Goal: Contribute content: Add original content to the website for others to see

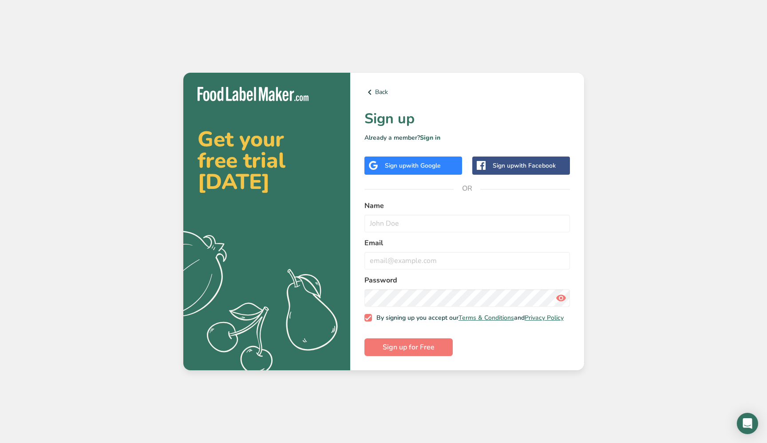
click at [496, 165] on div "Sign up with Facebook" at bounding box center [524, 165] width 63 height 9
type input "[PERSON_NAME]"
type input "[EMAIL_ADDRESS][DOMAIN_NAME]"
click at [421, 352] on span "Sign up for Free" at bounding box center [409, 347] width 52 height 11
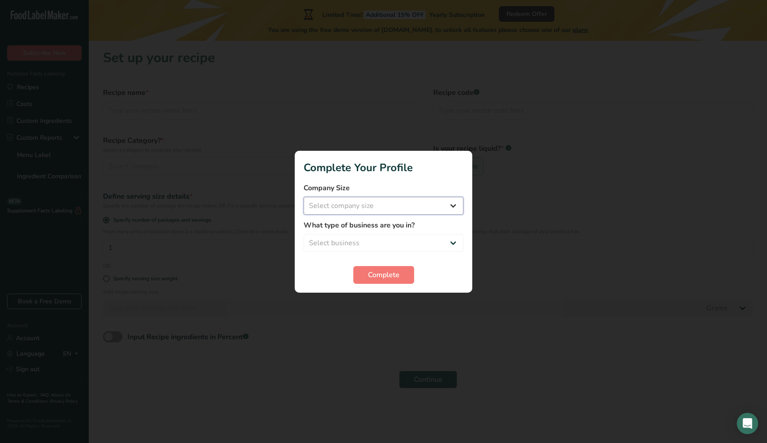
select select "1"
select select "8"
click at [377, 275] on span "Complete" at bounding box center [384, 275] width 32 height 11
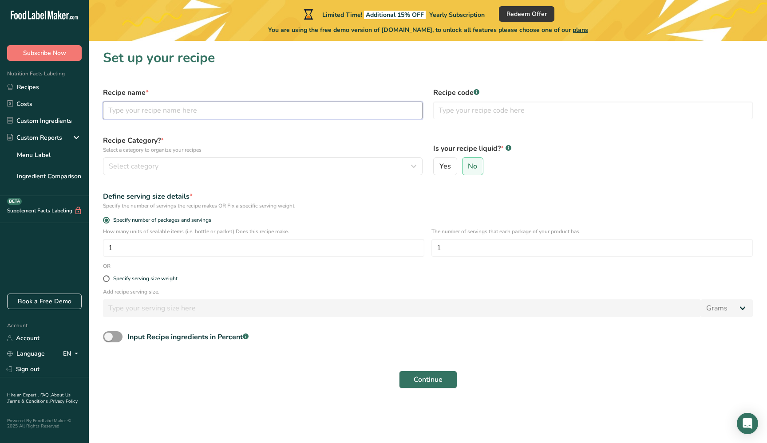
click at [123, 111] on input "text" at bounding box center [263, 111] width 320 height 18
type input "O"
click at [135, 110] on input "Choccy chunk oaty cookies." at bounding box center [263, 111] width 320 height 18
click at [157, 111] on input "Choccy Chunk oaty cookies." at bounding box center [263, 111] width 320 height 18
drag, startPoint x: 201, startPoint y: 111, endPoint x: 166, endPoint y: 112, distance: 34.2
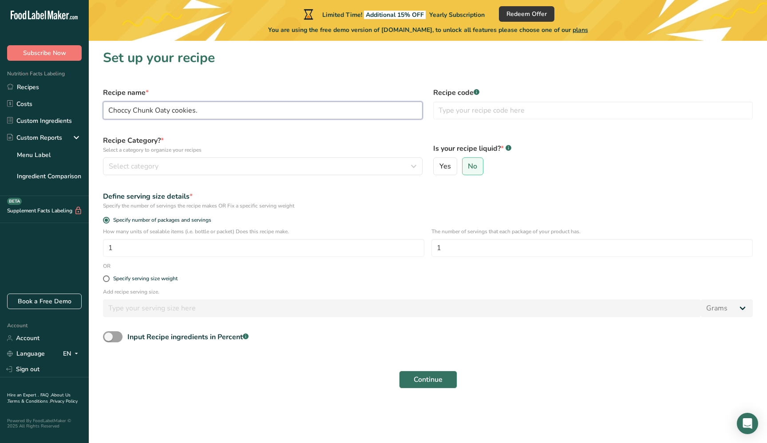
click at [166, 112] on input "Choccy Chunk Oaty cookies." at bounding box center [263, 111] width 320 height 18
type input "Choccy Chunk Oaties"
click at [146, 166] on span "Select category" at bounding box center [134, 166] width 50 height 11
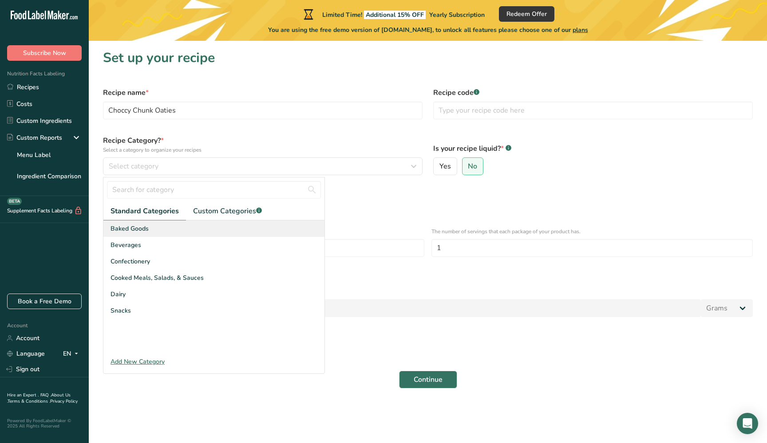
click at [132, 228] on span "Baked Goods" at bounding box center [130, 228] width 38 height 9
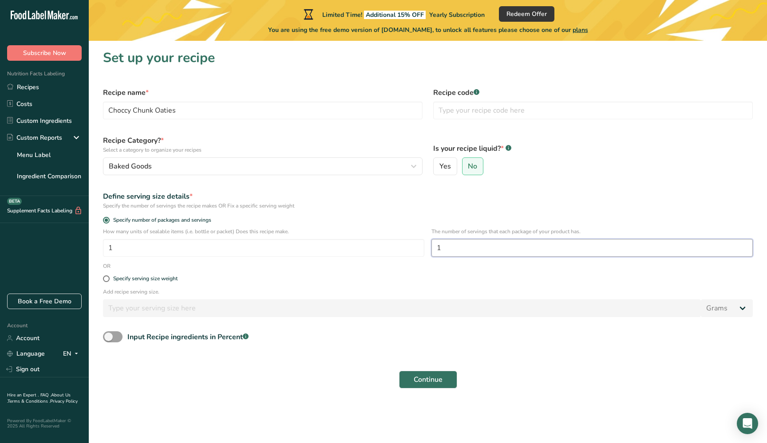
drag, startPoint x: 442, startPoint y: 249, endPoint x: 432, endPoint y: 248, distance: 9.8
click at [432, 248] on input "1" at bounding box center [591, 248] width 321 height 18
type input "24"
click at [431, 379] on span "Continue" at bounding box center [428, 380] width 29 height 11
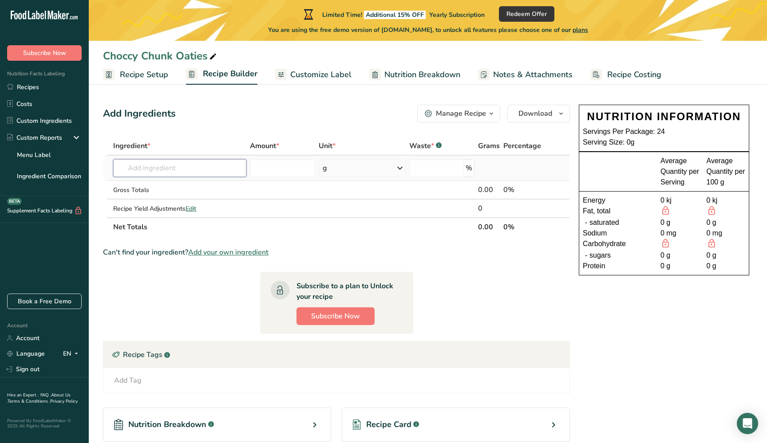
click at [178, 168] on input "text" at bounding box center [179, 168] width 133 height 18
drag, startPoint x: 187, startPoint y: 166, endPoint x: 121, endPoint y: 152, distance: 67.6
click at [121, 152] on table "Ingredient * Amount * Unit * Waste * .a-a{fill:#347362;}.b-a{fill:#fff;} Grams …" at bounding box center [336, 187] width 467 height 100
type input "Rolled Oats"
click at [202, 188] on p "Organic Old-Fashioned Rolled Oats" at bounding box center [174, 186] width 109 height 9
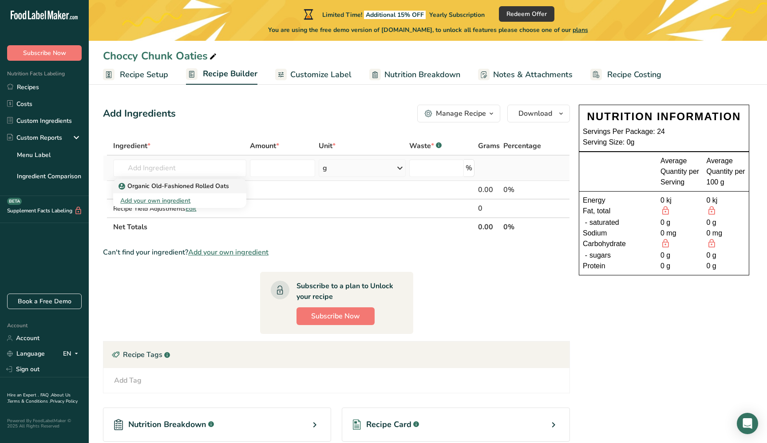
type input "Organic Old-Fashioned Rolled Oats"
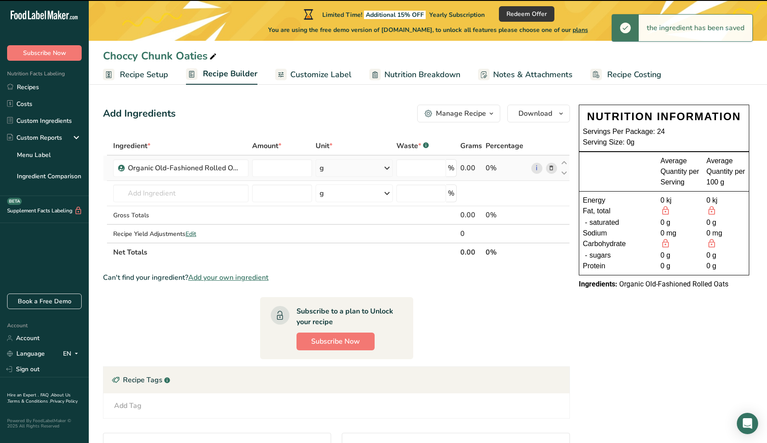
type input "0"
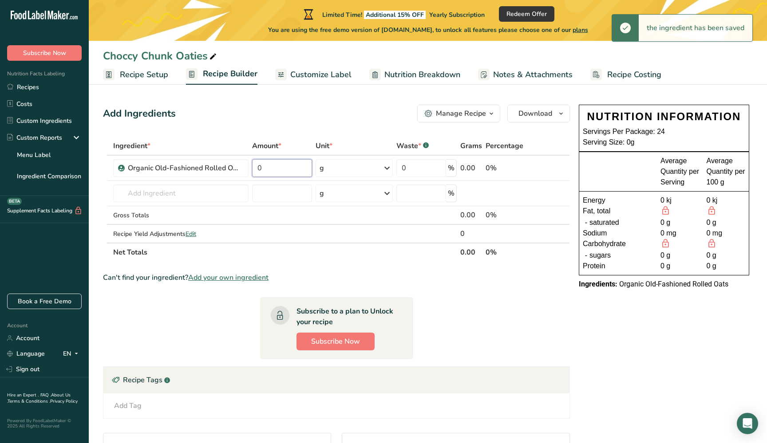
drag, startPoint x: 276, startPoint y: 166, endPoint x: 249, endPoint y: 166, distance: 27.5
click at [249, 166] on tr "Organic Old-Fashioned Rolled Oats 0 g Weight Units g kg mg See more Volume Unit…" at bounding box center [336, 168] width 466 height 25
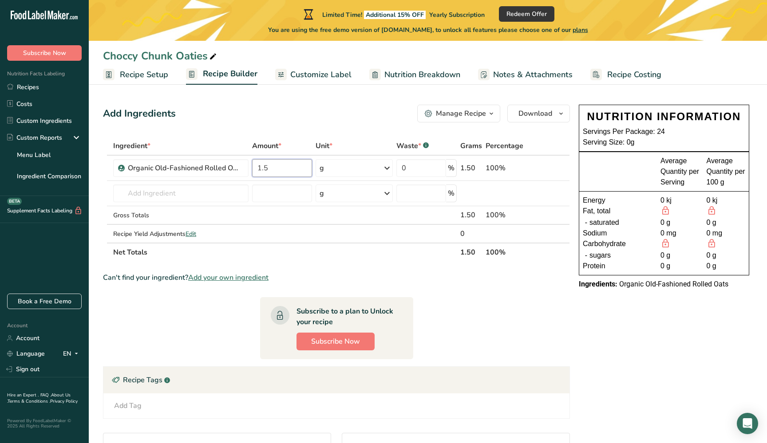
type input "1.5"
click at [388, 169] on div "Ingredient * Amount * Unit * Waste * .a-a{fill:#347362;}.b-a{fill:#fff;} Grams …" at bounding box center [336, 199] width 467 height 125
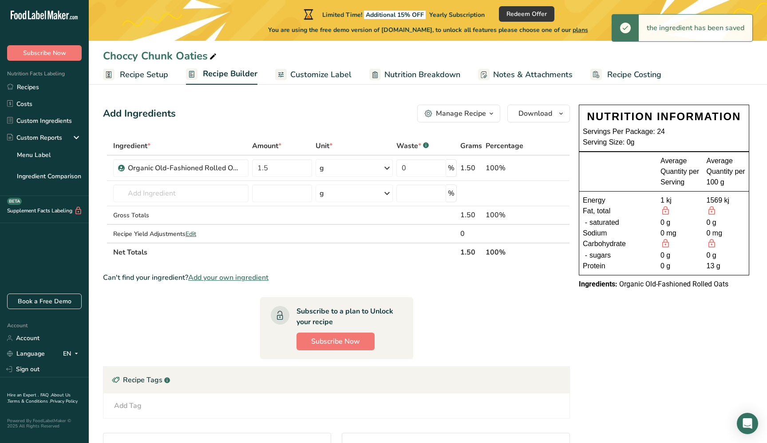
click at [386, 167] on icon at bounding box center [387, 168] width 11 height 16
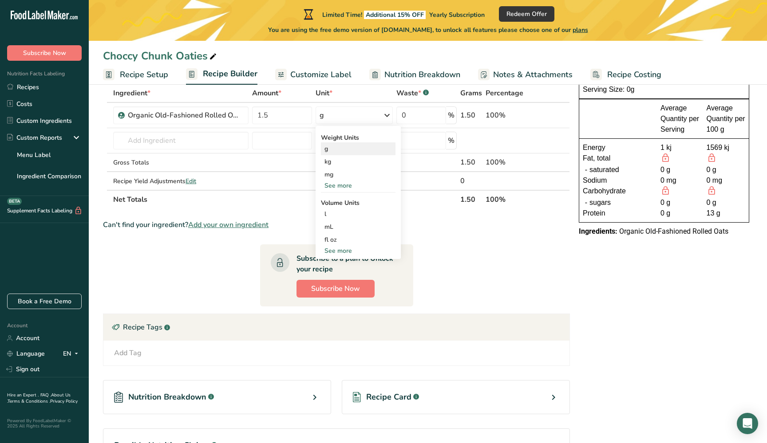
scroll to position [60, 0]
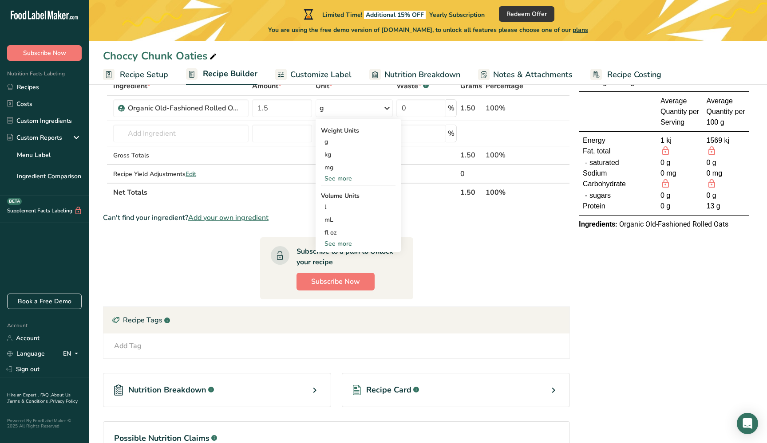
click at [340, 241] on div "See more" at bounding box center [358, 243] width 75 height 9
select select "22"
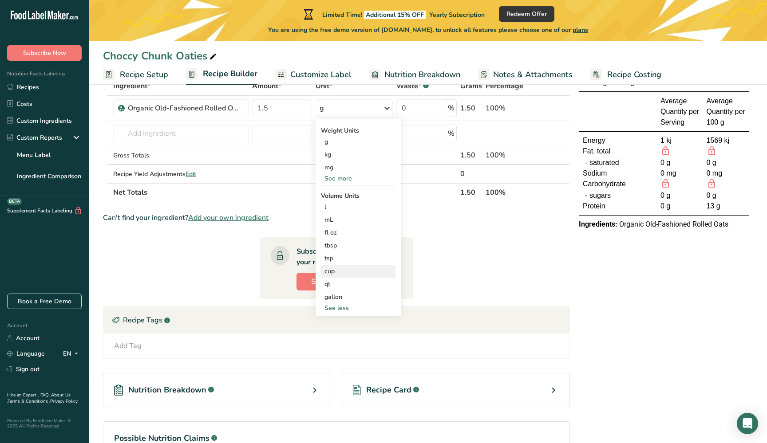
click at [338, 273] on div "cup" at bounding box center [357, 271] width 67 height 9
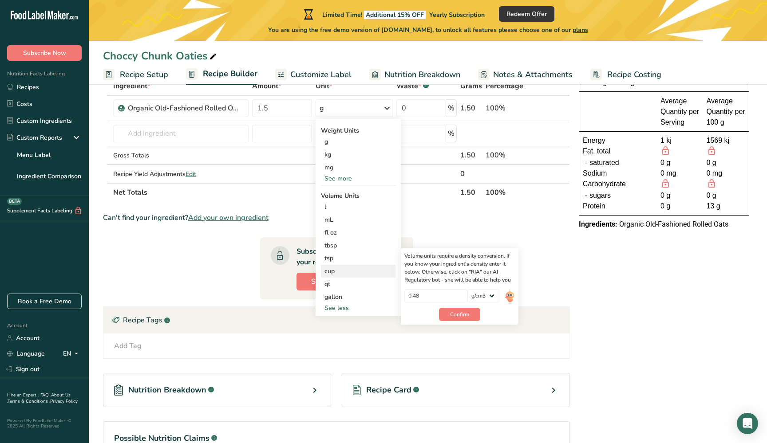
drag, startPoint x: 434, startPoint y: 289, endPoint x: 405, endPoint y: 288, distance: 28.9
click at [405, 288] on div "Volume units require a density conversion. If you know your ingredient's densit…" at bounding box center [460, 287] width 118 height 76
drag, startPoint x: 416, startPoint y: 295, endPoint x: 395, endPoint y: 294, distance: 20.4
click at [395, 294] on div "Weight Units g kg mg See more Volume Units l Volume units require a density con…" at bounding box center [358, 218] width 85 height 198
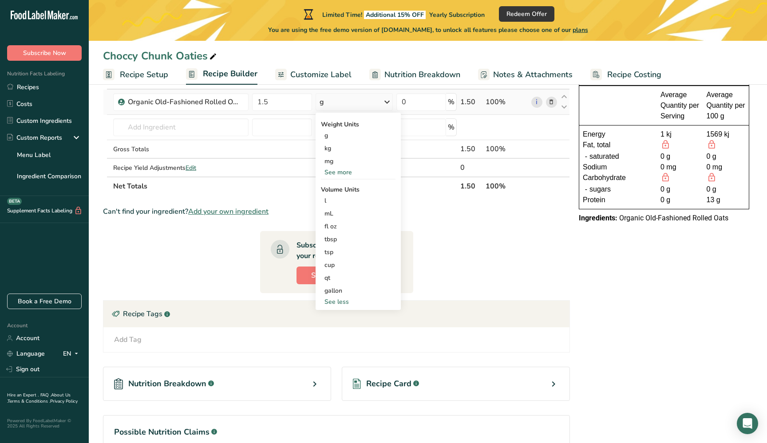
scroll to position [72, 0]
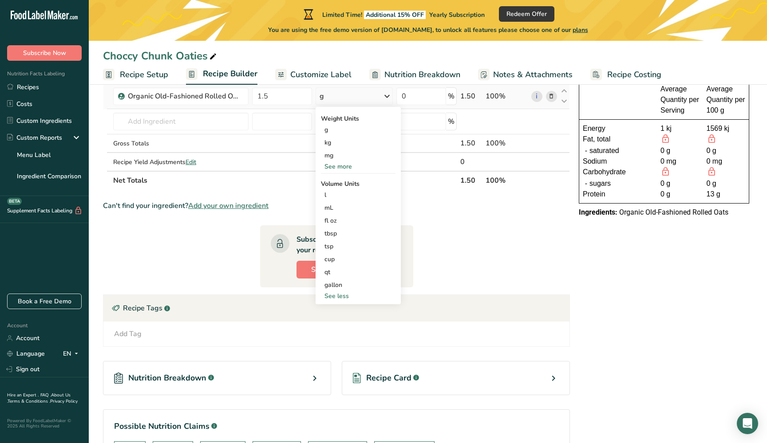
click at [342, 304] on div "Weight Units g kg mg See more Volume Units l Volume units require a density con…" at bounding box center [358, 206] width 85 height 198
click at [340, 295] on div "See less" at bounding box center [358, 296] width 75 height 9
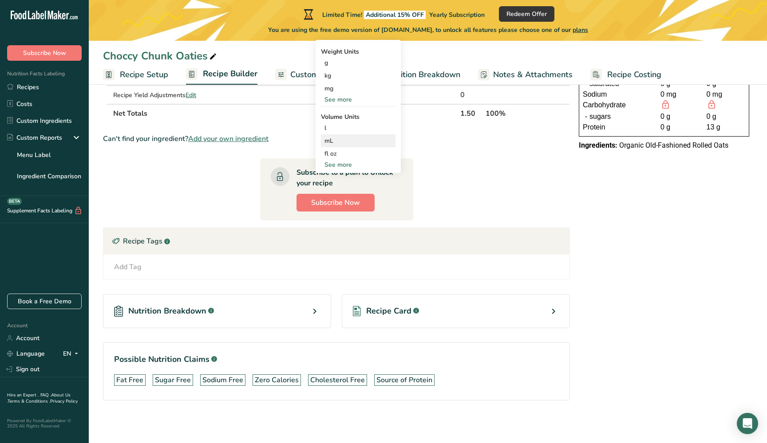
scroll to position [139, 0]
click at [343, 164] on div "See more" at bounding box center [358, 164] width 75 height 9
select select "22"
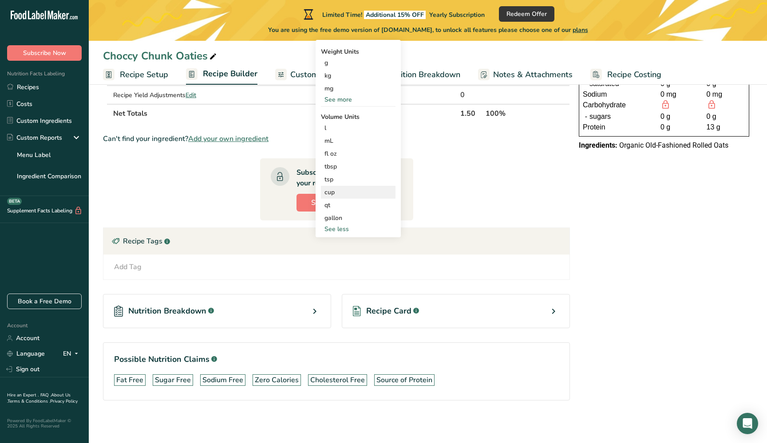
click at [332, 192] on div "cup" at bounding box center [357, 192] width 67 height 9
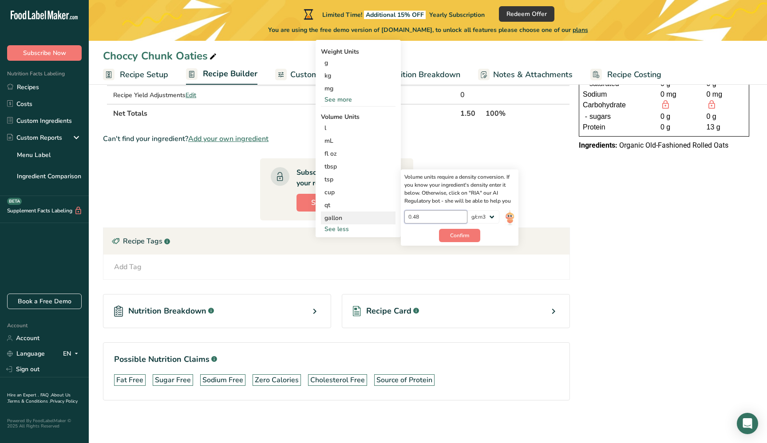
drag, startPoint x: 425, startPoint y: 217, endPoint x: 389, endPoint y: 216, distance: 35.5
click at [389, 216] on div "Weight Units g kg mg See more Volume Units l Volume units require a density con…" at bounding box center [358, 139] width 85 height 198
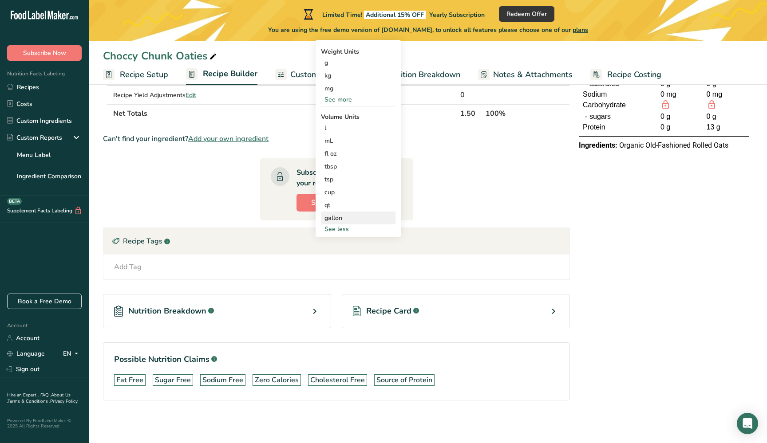
scroll to position [139, 0]
click at [475, 180] on section "Ingredient * Amount * Unit * Waste * .a-a{fill:#347362;}.b-a{fill:#fff;} Grams …" at bounding box center [336, 206] width 467 height 417
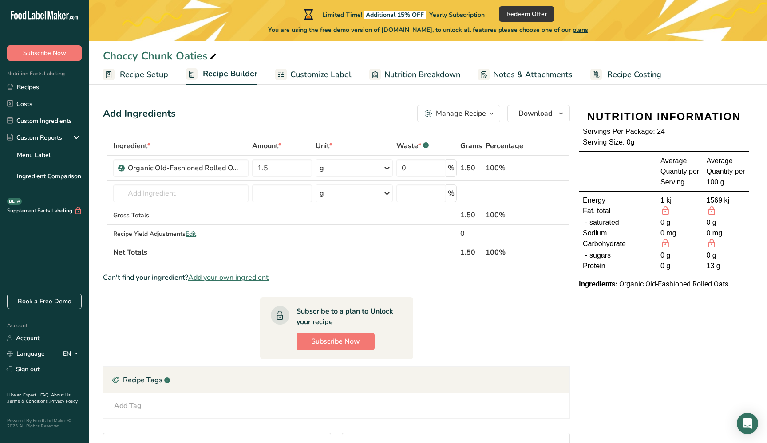
scroll to position [0, 0]
click at [552, 167] on icon at bounding box center [551, 168] width 6 height 9
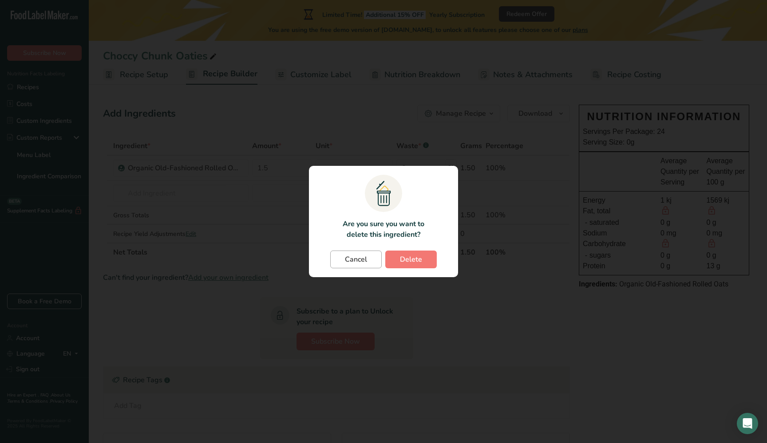
click at [344, 264] on button "Cancel" at bounding box center [355, 260] width 51 height 18
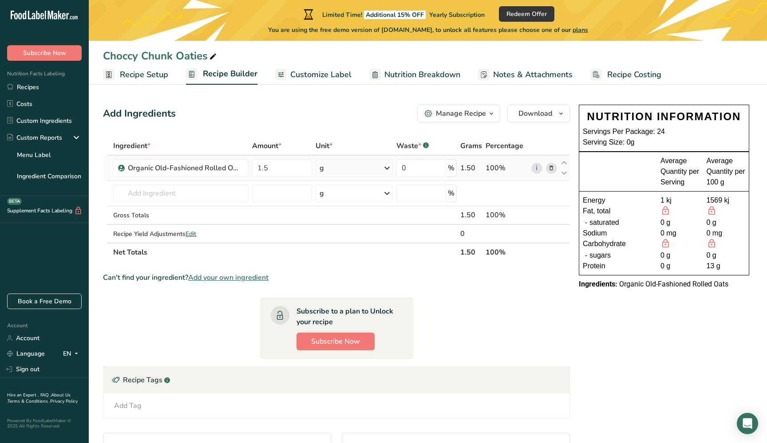
click at [387, 170] on icon at bounding box center [387, 168] width 11 height 16
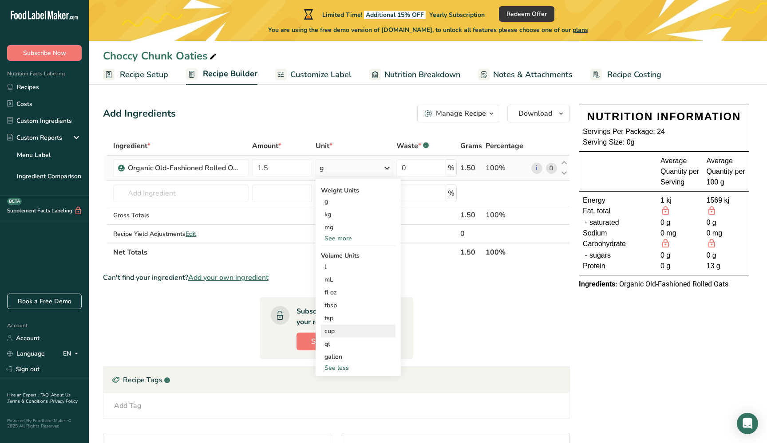
click at [334, 330] on div "cup" at bounding box center [357, 331] width 67 height 9
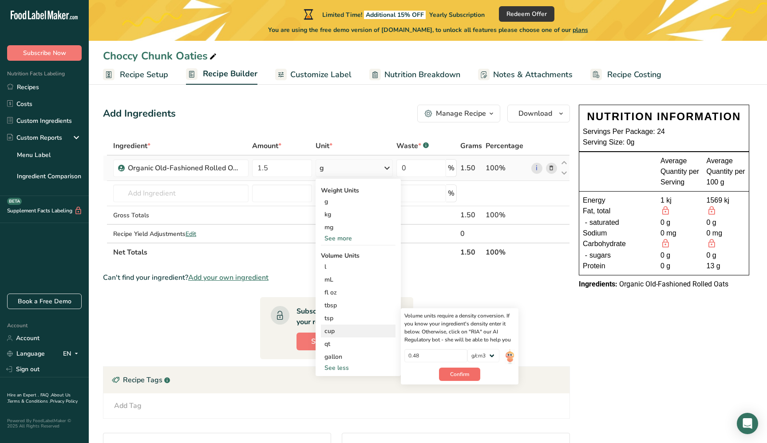
click at [452, 375] on span "Confirm" at bounding box center [459, 375] width 19 height 8
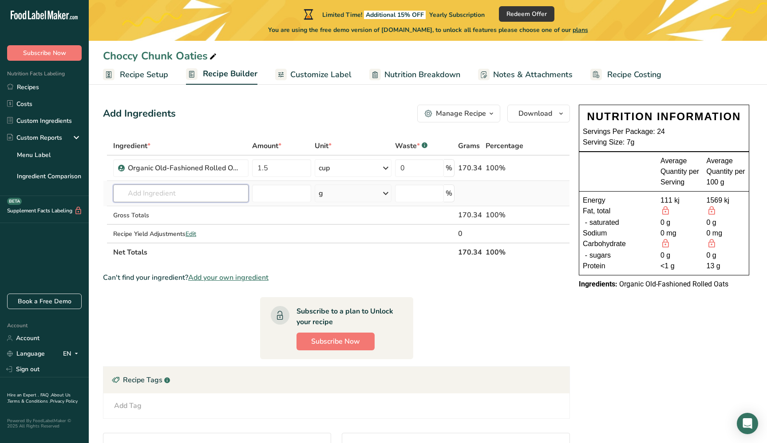
click at [158, 194] on input "text" at bounding box center [180, 194] width 135 height 18
type input "1"
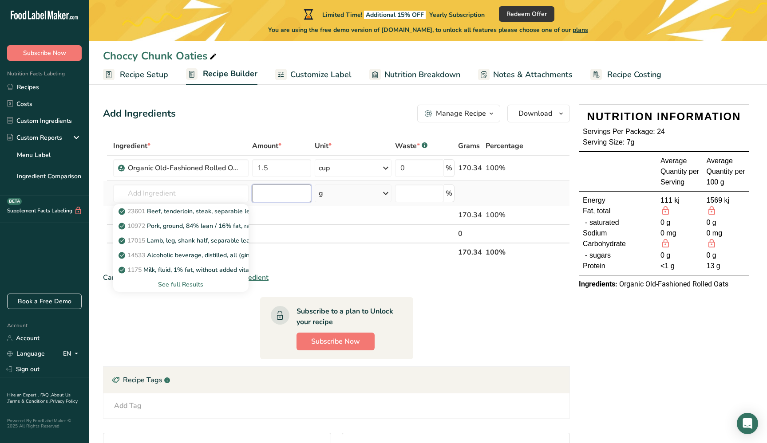
click at [272, 191] on input "number" at bounding box center [281, 194] width 59 height 18
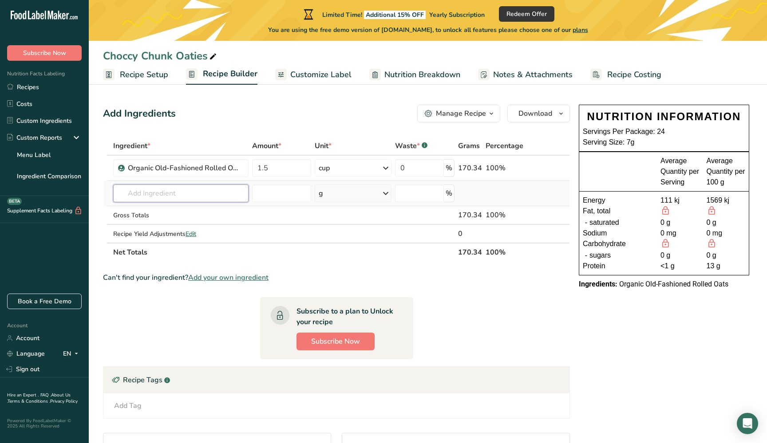
click at [190, 196] on input "text" at bounding box center [180, 194] width 135 height 18
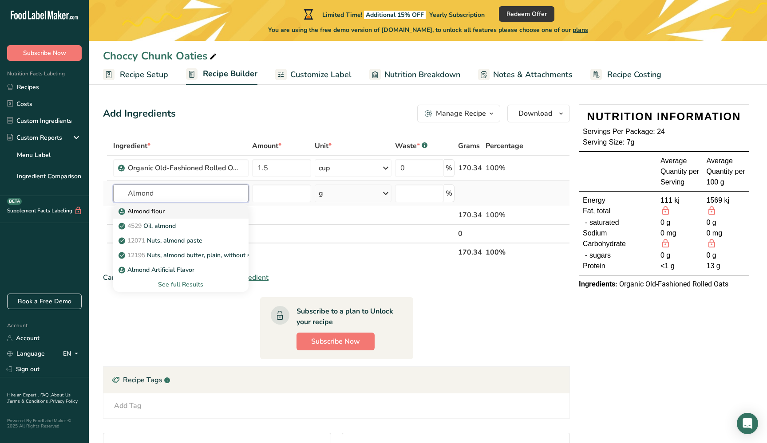
type input "Almond"
click at [158, 213] on p "Almond flour" at bounding box center [142, 211] width 44 height 9
type input "Almond flour"
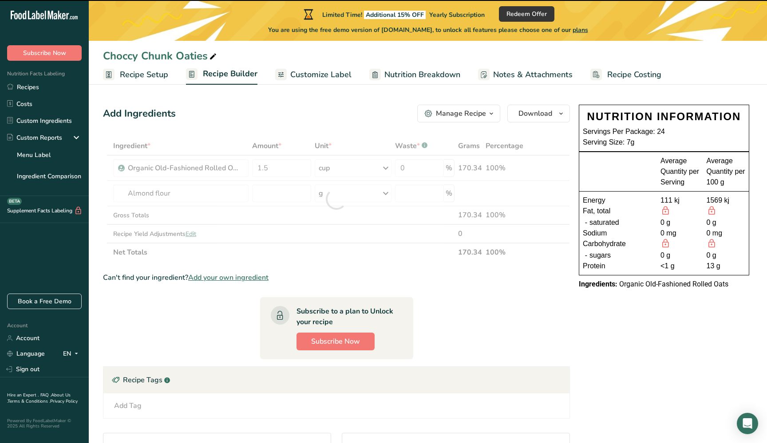
type input "0"
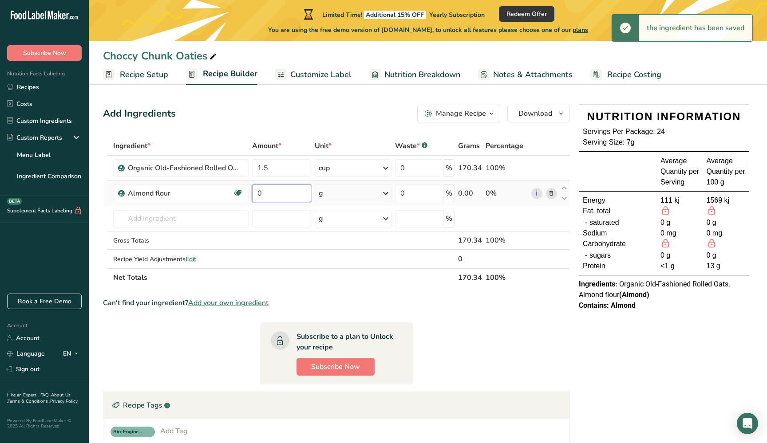
click at [289, 195] on input "0" at bounding box center [281, 194] width 59 height 18
type input "1"
click at [341, 195] on div "Ingredient * Amount * Unit * Waste * .a-a{fill:#347362;}.b-a{fill:#fff;} Grams …" at bounding box center [336, 212] width 467 height 150
click at [390, 192] on icon at bounding box center [385, 194] width 11 height 16
click at [337, 327] on div "See more" at bounding box center [357, 328] width 75 height 9
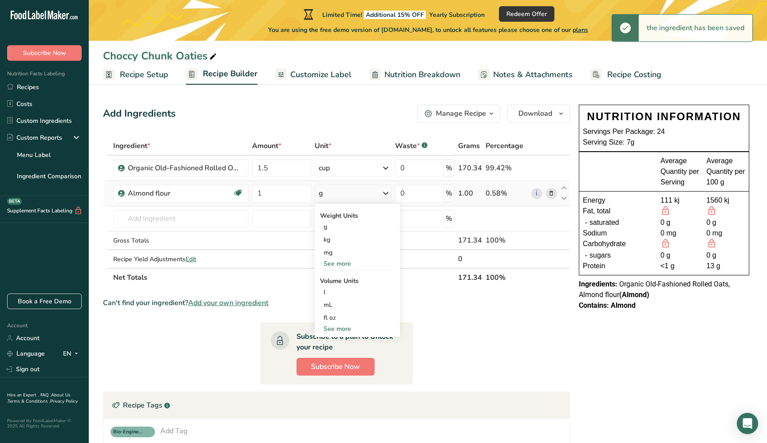
select select "22"
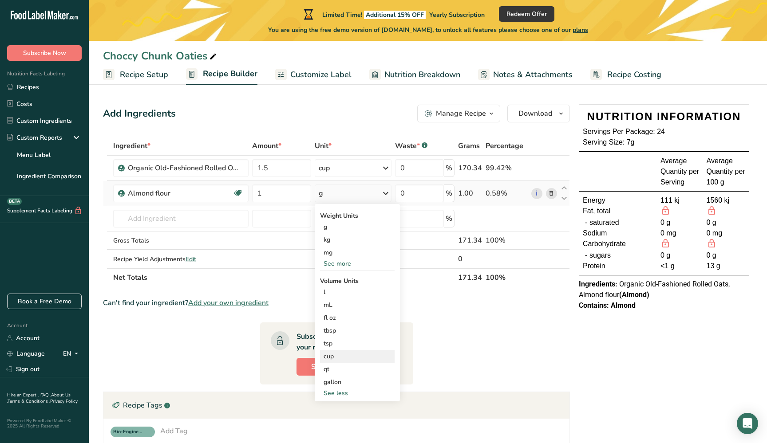
click at [331, 354] on div "cup" at bounding box center [357, 356] width 67 height 9
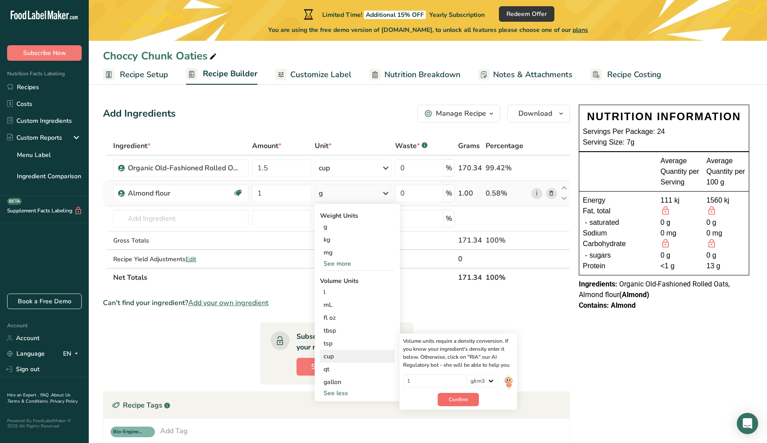
click at [458, 397] on span "Confirm" at bounding box center [458, 400] width 19 height 8
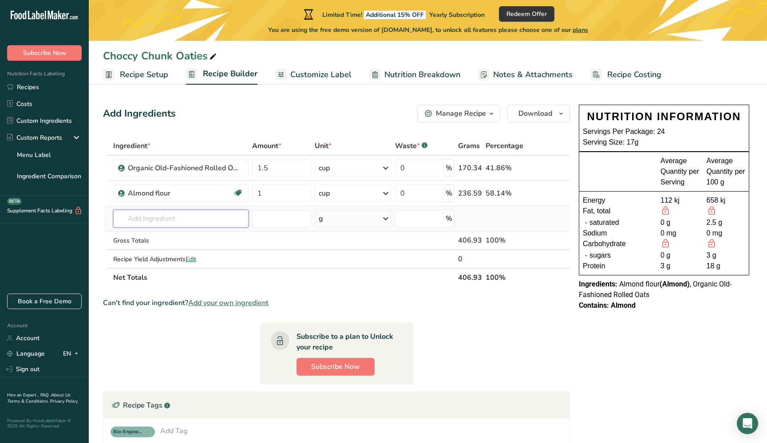
click at [163, 215] on input "text" at bounding box center [180, 219] width 135 height 18
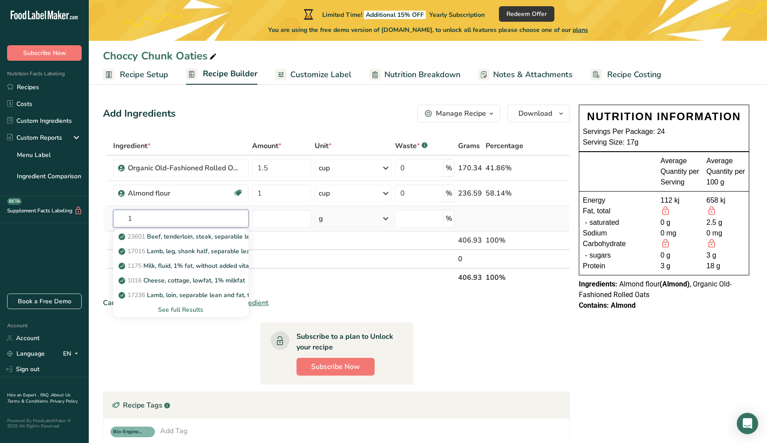
drag, startPoint x: 138, startPoint y: 219, endPoint x: 105, endPoint y: 216, distance: 33.4
click at [105, 216] on tr "1 23601 Beef, tenderloin, steak, separable lean only, trimmed to 1/8" fat, all …" at bounding box center [336, 218] width 466 height 25
type input "baking powder"
click at [194, 234] on p "18371 Leavening agents, baking powder, low-sodium" at bounding box center [199, 236] width 159 height 9
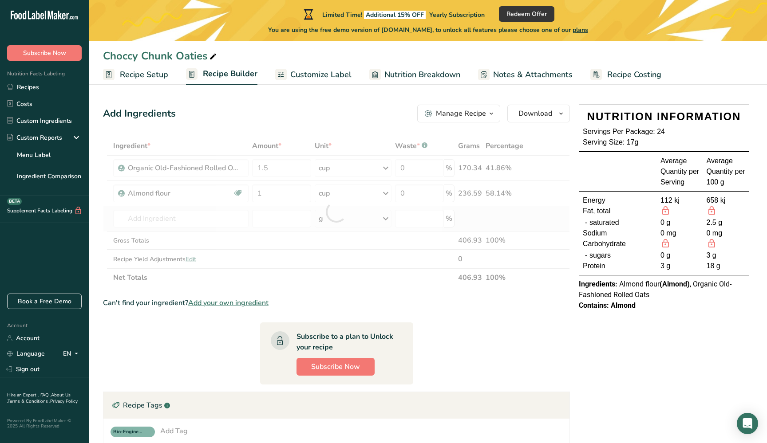
type input "Leavening agents, baking powder, low-sodium"
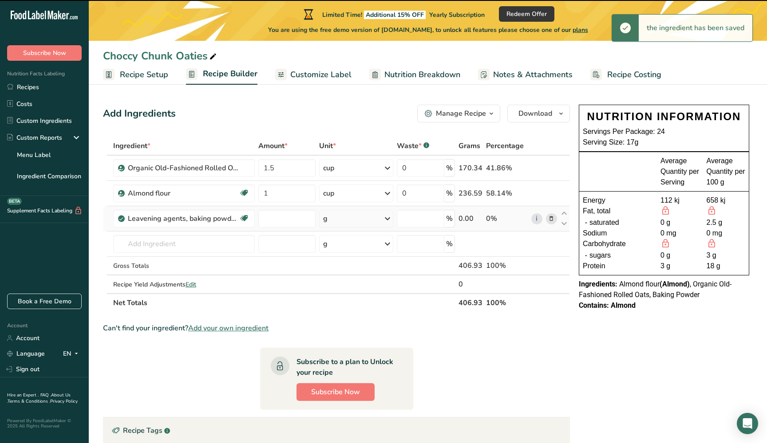
type input "0"
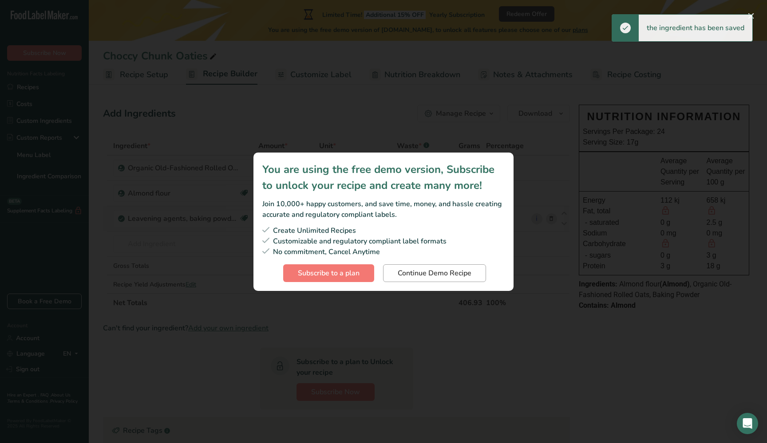
click at [447, 270] on span "Continue Demo Recipe" at bounding box center [435, 273] width 74 height 11
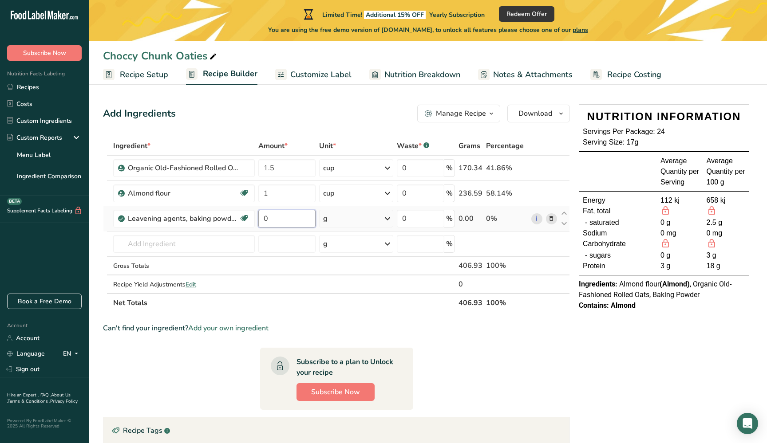
click at [299, 217] on input "0" at bounding box center [286, 219] width 57 height 18
type input "1"
click at [362, 222] on div "Ingredient * Amount * Unit * Waste * .a-a{fill:#347362;}.b-a{fill:#fff;} Grams …" at bounding box center [336, 225] width 467 height 176
click at [390, 218] on icon at bounding box center [387, 219] width 11 height 16
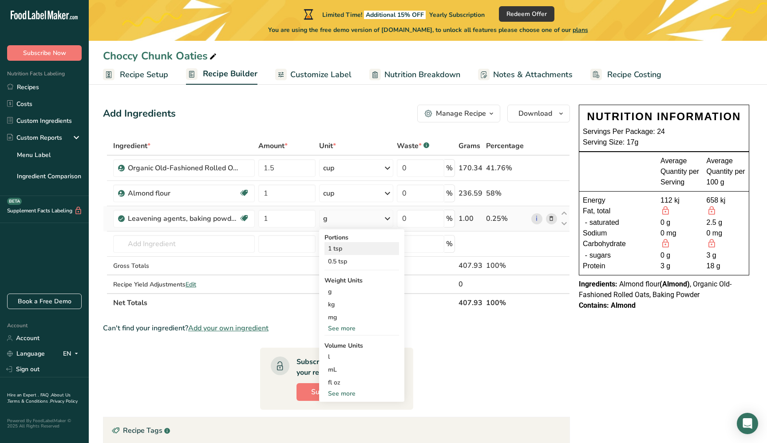
click at [342, 249] on div "1 tsp" at bounding box center [361, 248] width 75 height 13
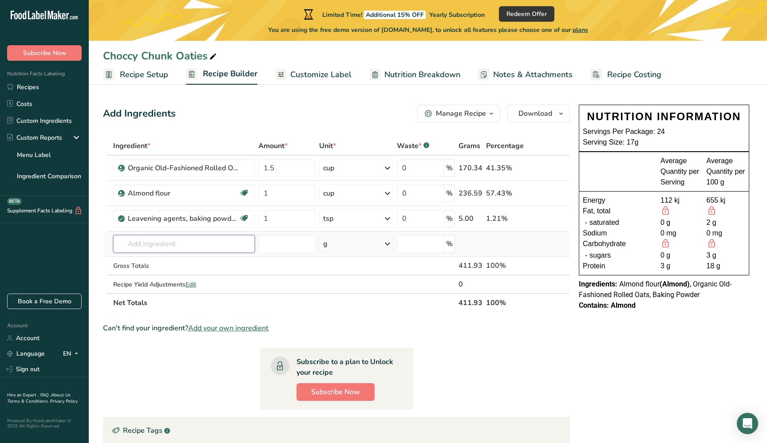
click at [183, 245] on input "text" at bounding box center [184, 244] width 142 height 18
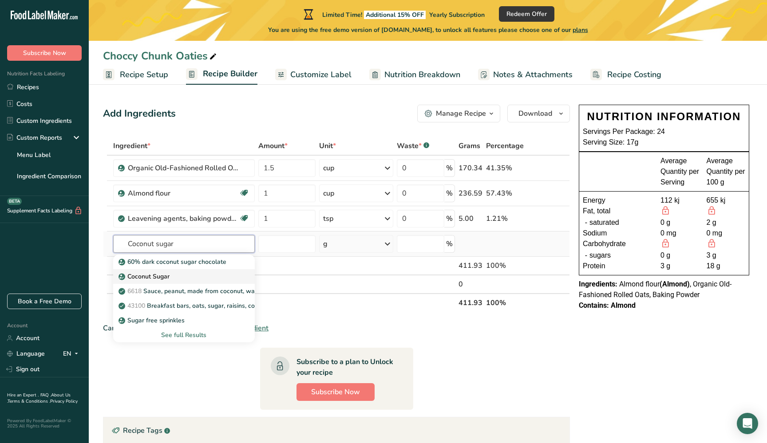
type input "Coconut sugar"
click at [154, 280] on p "Coconut Sugar" at bounding box center [144, 276] width 49 height 9
type input "Coconut Sugar"
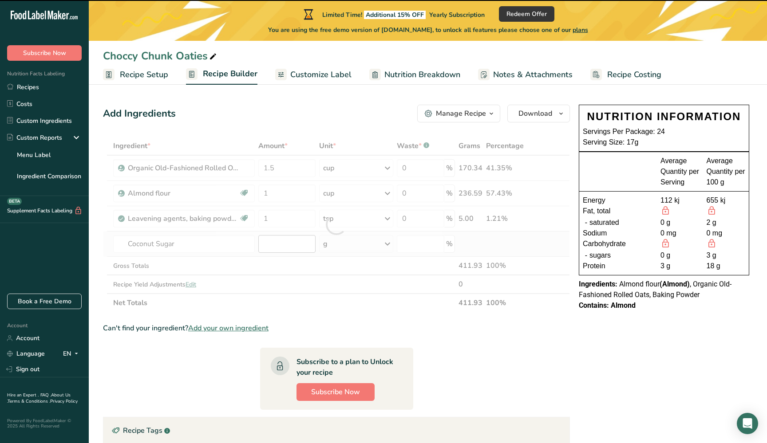
type input "0"
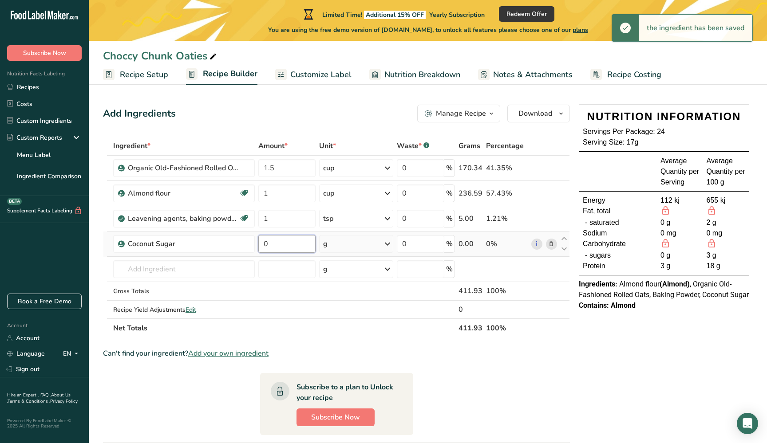
click at [290, 245] on input "0" at bounding box center [286, 244] width 57 height 18
drag, startPoint x: 231, startPoint y: 245, endPoint x: 211, endPoint y: 245, distance: 20.4
click at [211, 245] on tr "Coconut Sugar 0 g Portions 1 Teaspoon Weight Units g kg mg See more Volume Unit…" at bounding box center [336, 244] width 466 height 25
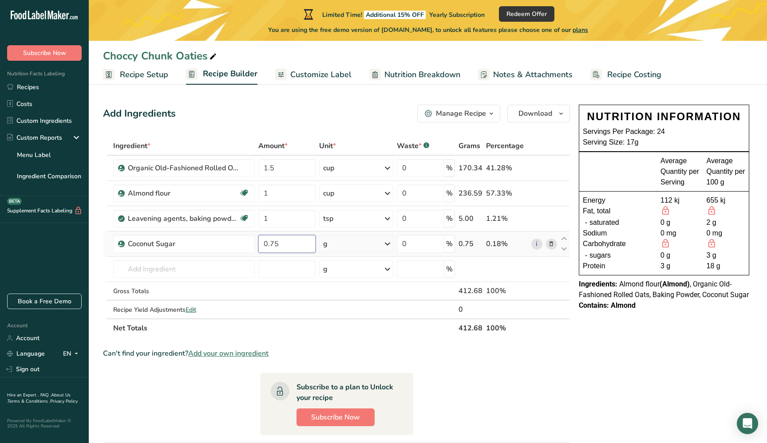
type input "0.75"
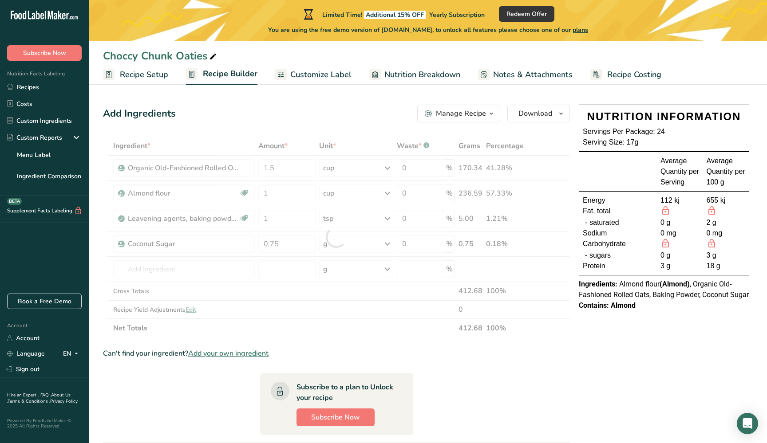
click at [350, 245] on div "Ingredient * Amount * Unit * Waste * .a-a{fill:#347362;}.b-a{fill:#fff;} Grams …" at bounding box center [336, 237] width 467 height 201
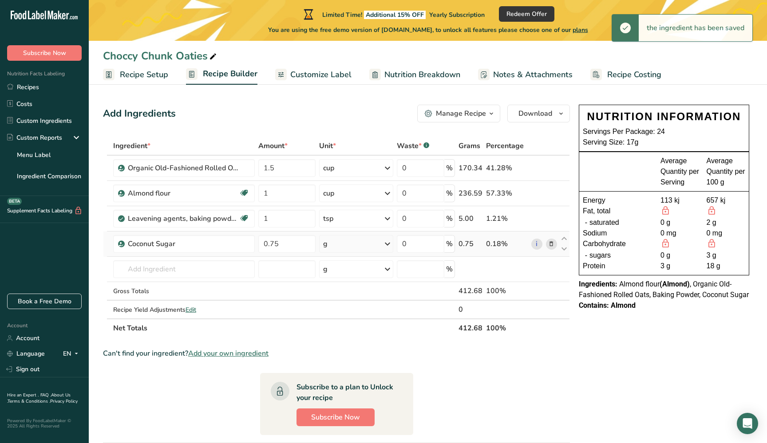
click at [383, 245] on icon at bounding box center [387, 244] width 11 height 16
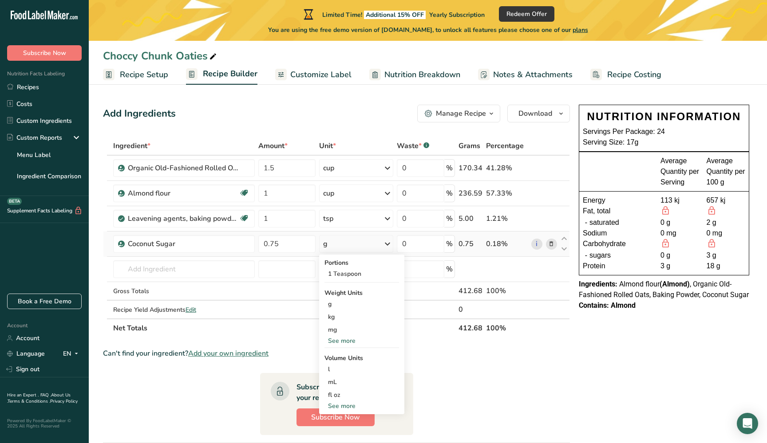
click at [345, 402] on div "See more" at bounding box center [361, 406] width 75 height 9
select select "22"
click at [335, 432] on div "cup" at bounding box center [361, 433] width 67 height 9
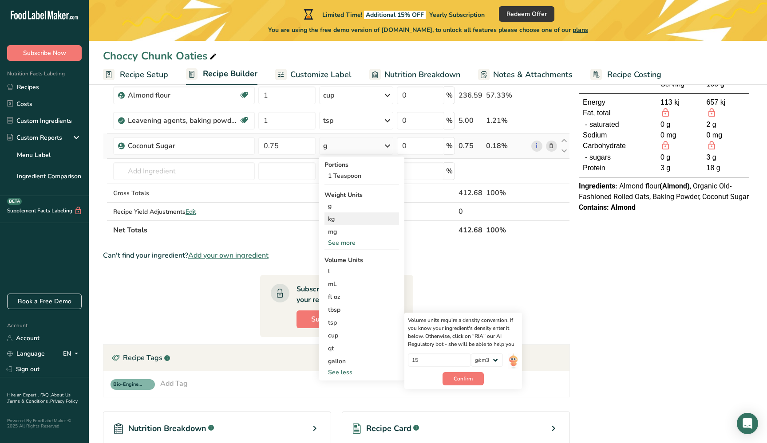
scroll to position [99, 0]
click at [334, 337] on div "cup" at bounding box center [361, 334] width 67 height 9
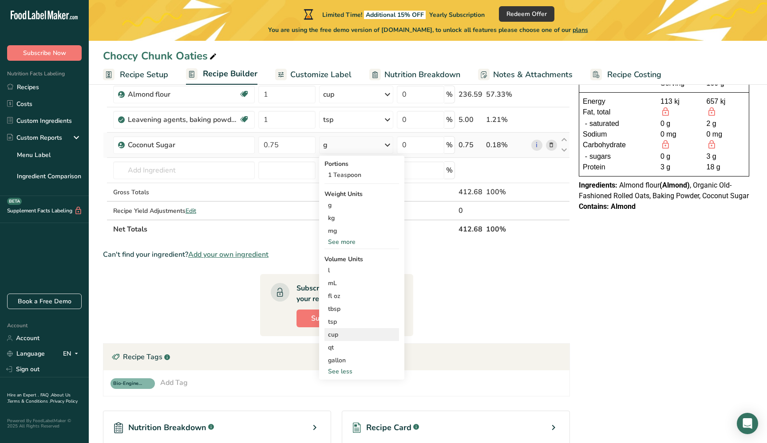
click at [333, 332] on div "cup" at bounding box center [361, 334] width 67 height 9
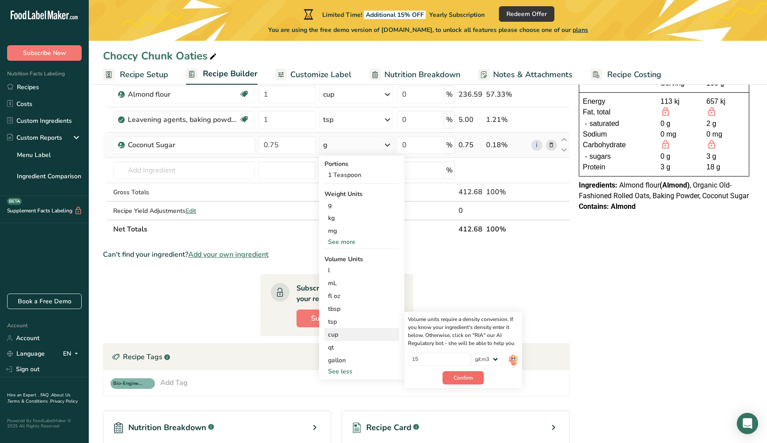
click at [461, 377] on span "Confirm" at bounding box center [463, 378] width 19 height 8
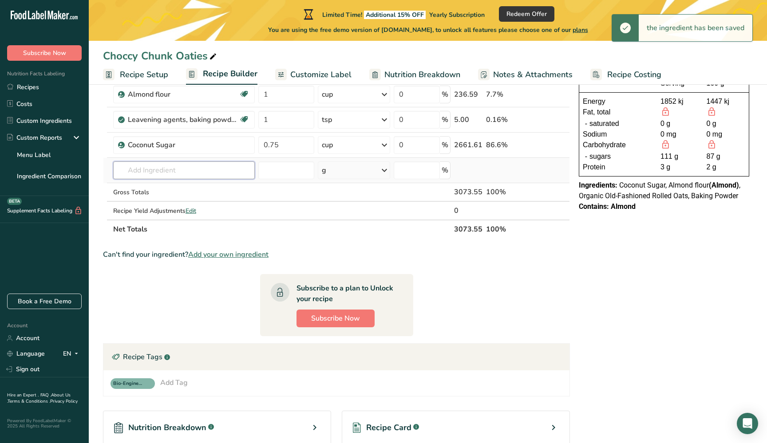
click at [178, 172] on input "text" at bounding box center [184, 171] width 142 height 18
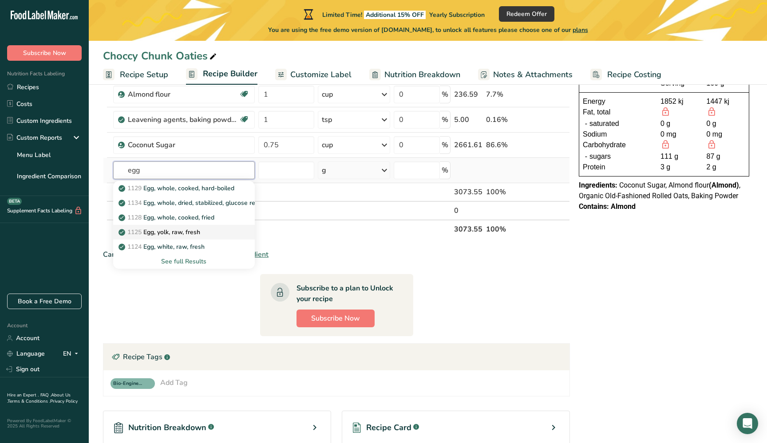
type input "egg"
click at [169, 233] on p "1125 Egg, yolk, raw, fresh" at bounding box center [160, 232] width 80 height 9
type input "Egg, yolk, raw, fresh"
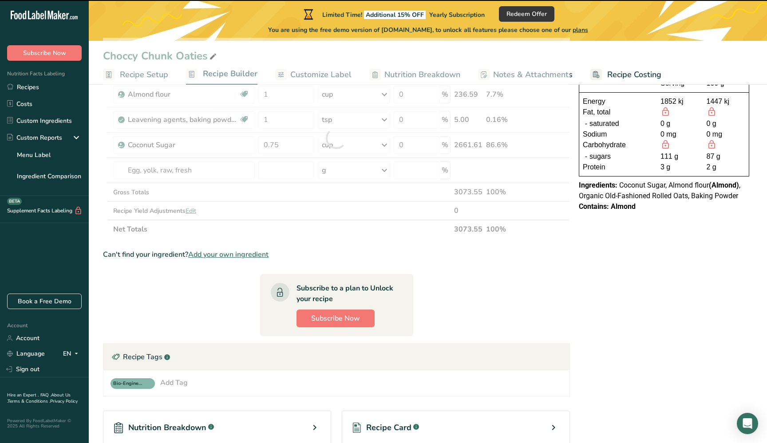
click at [194, 165] on div at bounding box center [336, 138] width 467 height 201
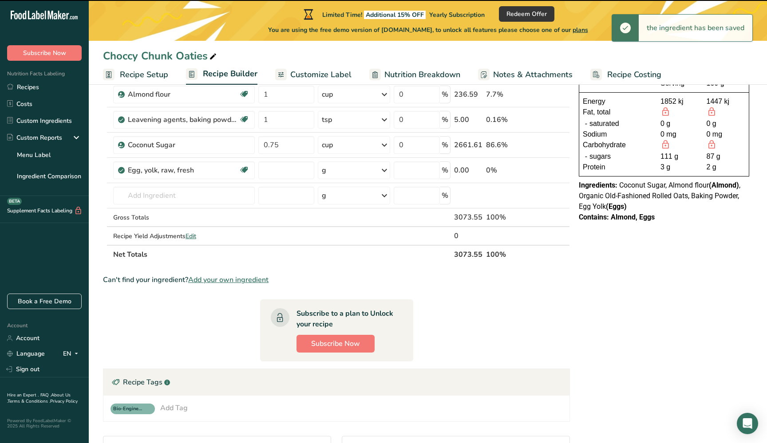
type input "0"
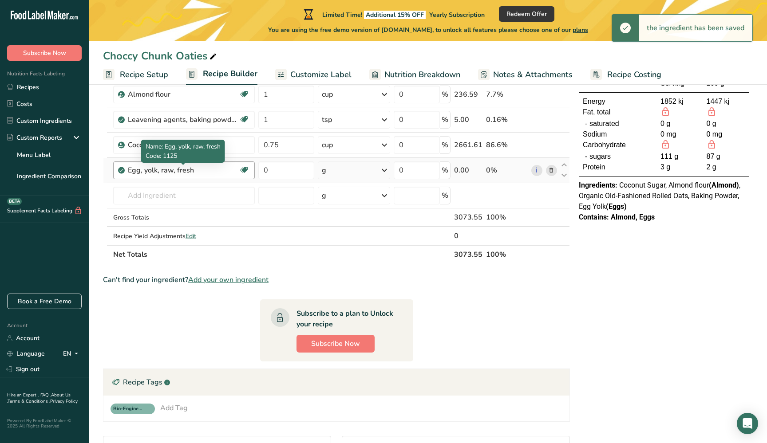
click at [202, 171] on div "Egg, yolk, raw, fresh" at bounding box center [183, 170] width 111 height 11
drag, startPoint x: 197, startPoint y: 170, endPoint x: 136, endPoint y: 168, distance: 60.4
click at [136, 168] on div "Egg, yolk, raw, fresh" at bounding box center [183, 170] width 111 height 11
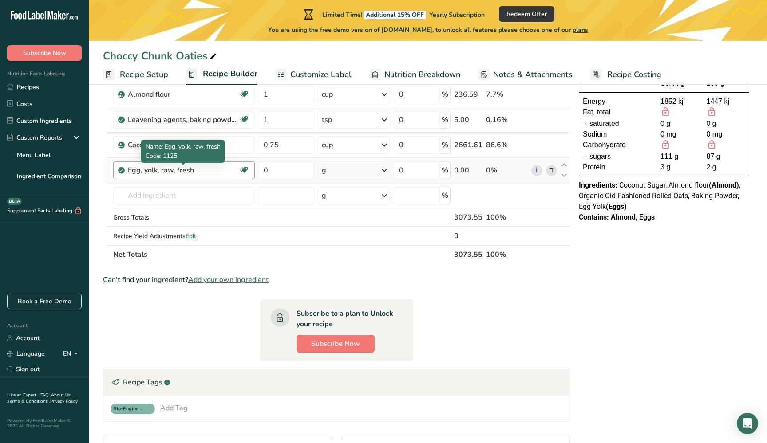
click at [198, 173] on div "Egg, yolk, raw, fresh" at bounding box center [183, 170] width 111 height 11
click at [185, 171] on div "Egg, yolk, raw, fresh" at bounding box center [183, 170] width 111 height 11
click at [219, 168] on div "Egg, yolk, raw, fresh" at bounding box center [183, 170] width 111 height 11
click at [197, 170] on div "Egg, yolk, raw, fresh" at bounding box center [183, 170] width 111 height 11
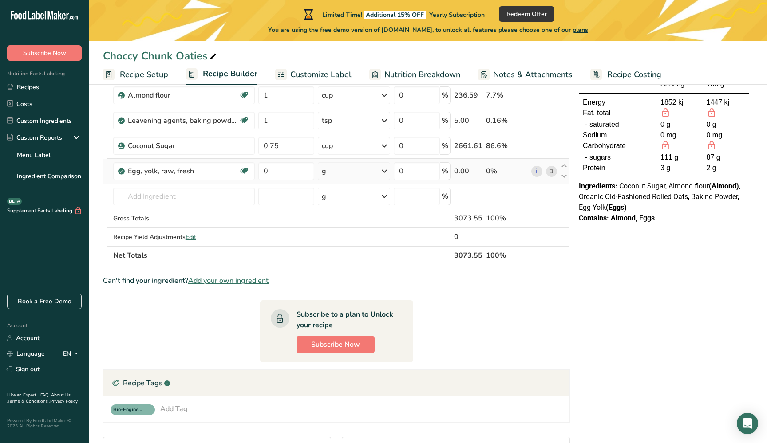
click at [550, 168] on icon at bounding box center [551, 171] width 6 height 9
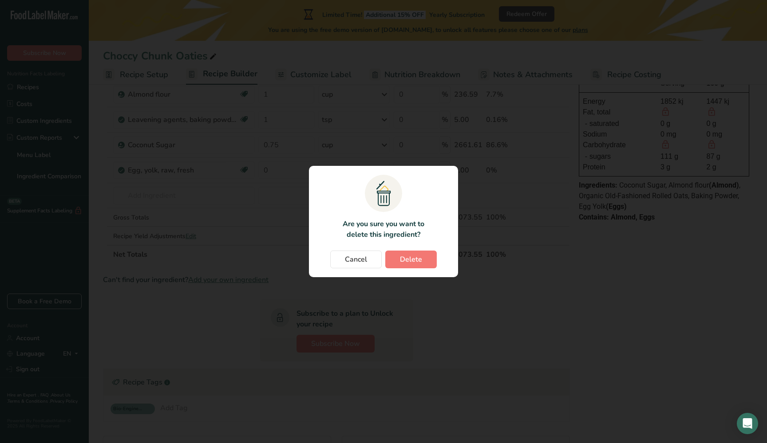
click at [411, 256] on span "Delete" at bounding box center [411, 259] width 22 height 11
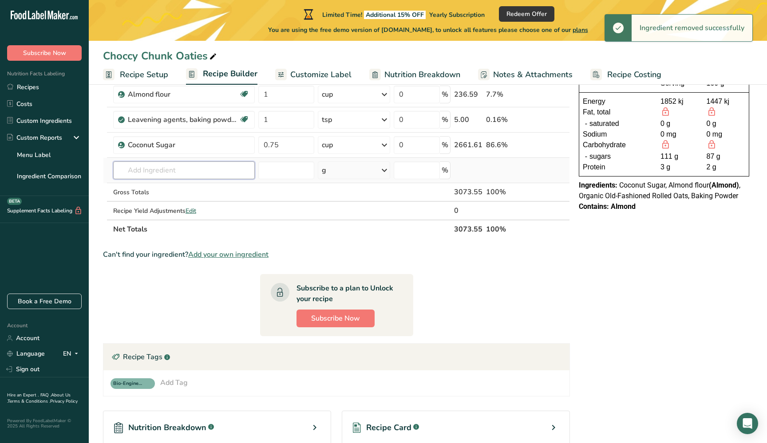
click at [165, 168] on input "text" at bounding box center [184, 171] width 142 height 18
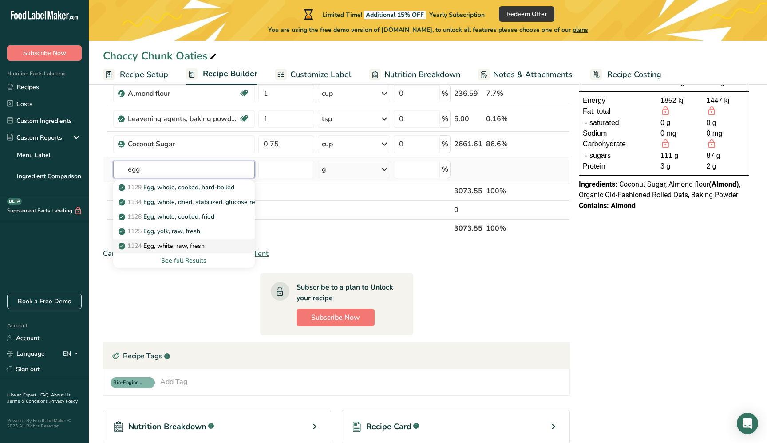
scroll to position [100, 0]
type input "egg"
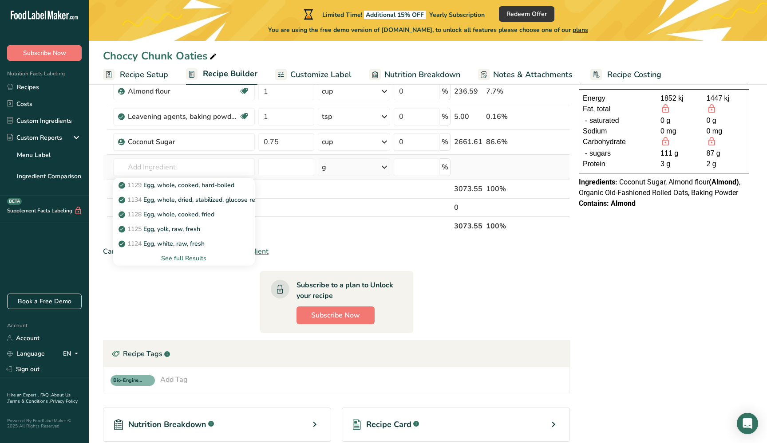
click at [178, 258] on div "See full Results" at bounding box center [183, 258] width 127 height 9
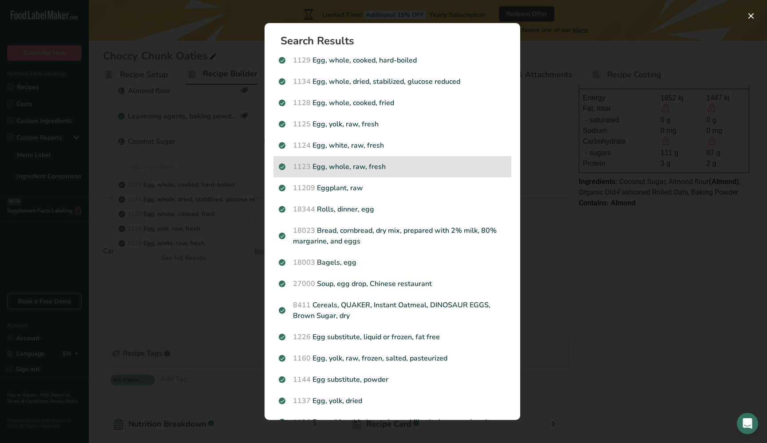
click at [346, 166] on p "1123 Egg, whole, raw, fresh" at bounding box center [392, 167] width 227 height 11
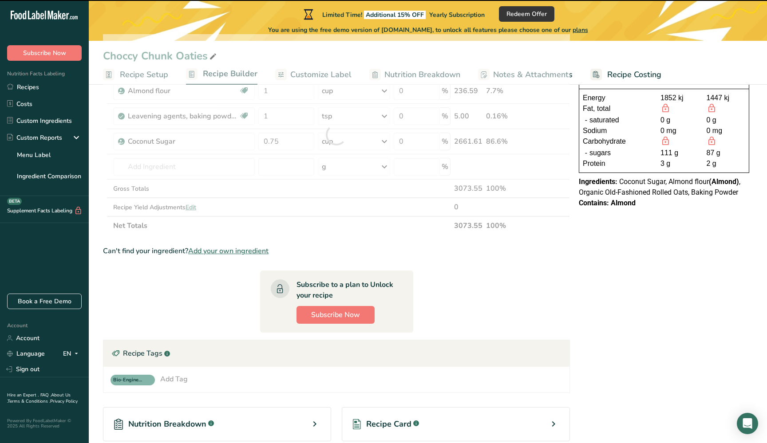
type input "0"
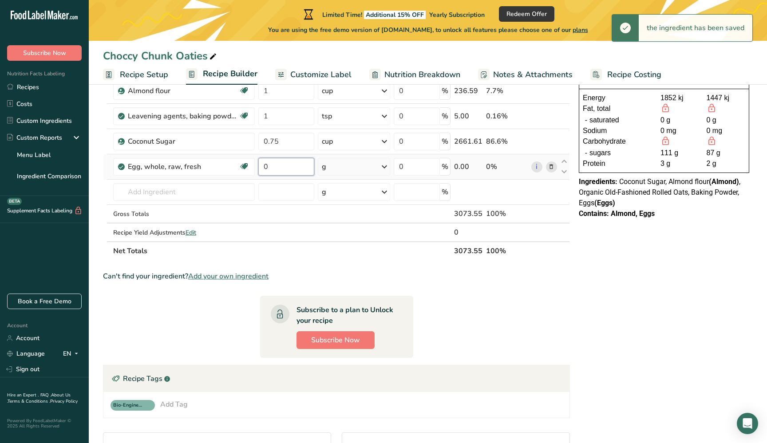
drag, startPoint x: 291, startPoint y: 170, endPoint x: 284, endPoint y: 170, distance: 7.1
click at [285, 170] on input "0" at bounding box center [286, 167] width 56 height 18
drag, startPoint x: 278, startPoint y: 167, endPoint x: 240, endPoint y: 161, distance: 38.6
click at [240, 161] on tr "Egg, whole, raw, fresh Gluten free Vegetarian Soy free 0 g Portions 1 large 1 e…" at bounding box center [336, 166] width 466 height 25
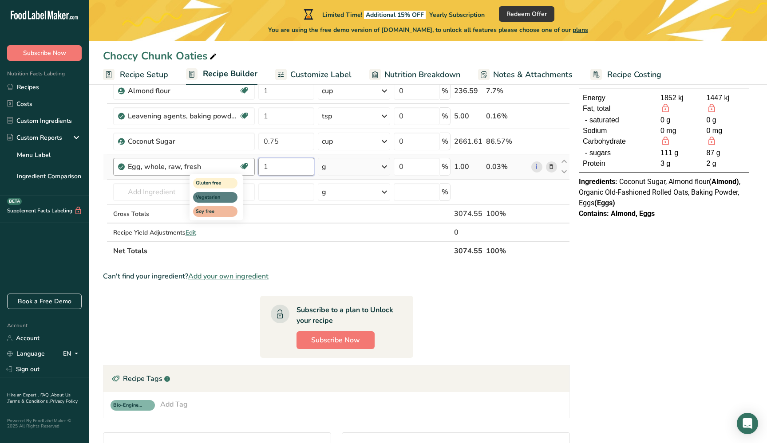
type input "1"
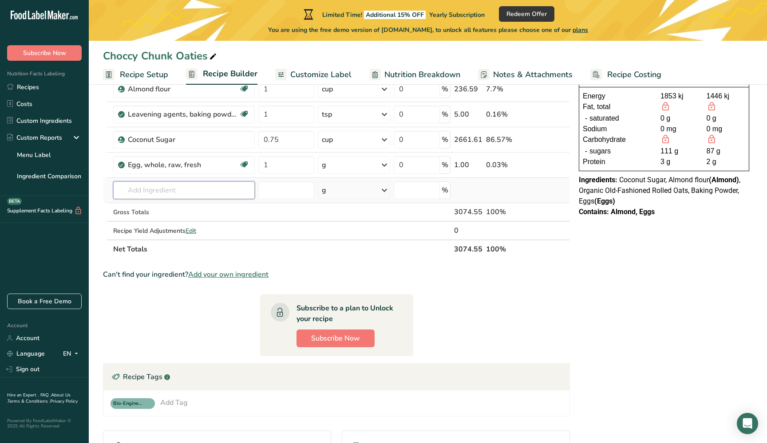
click at [167, 192] on input "text" at bounding box center [184, 191] width 142 height 18
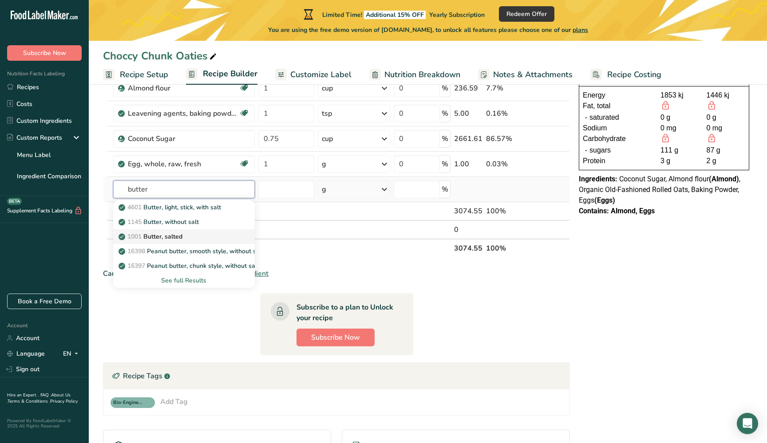
type input "butter"
click at [185, 235] on div "1001 Butter, salted" at bounding box center [176, 236] width 113 height 9
type input "Butter, salted"
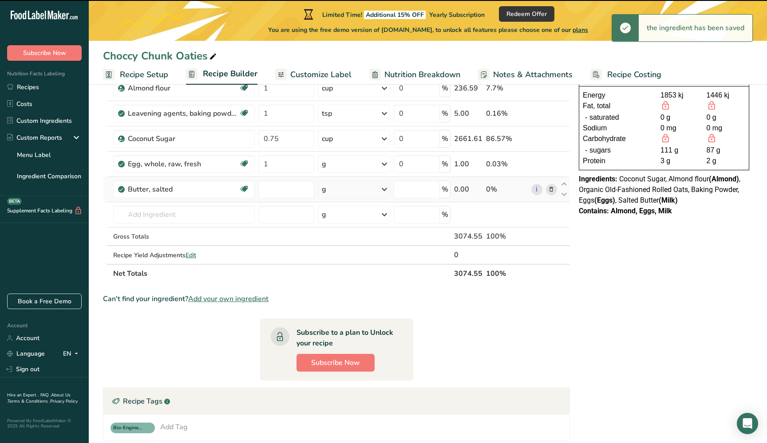
type input "0"
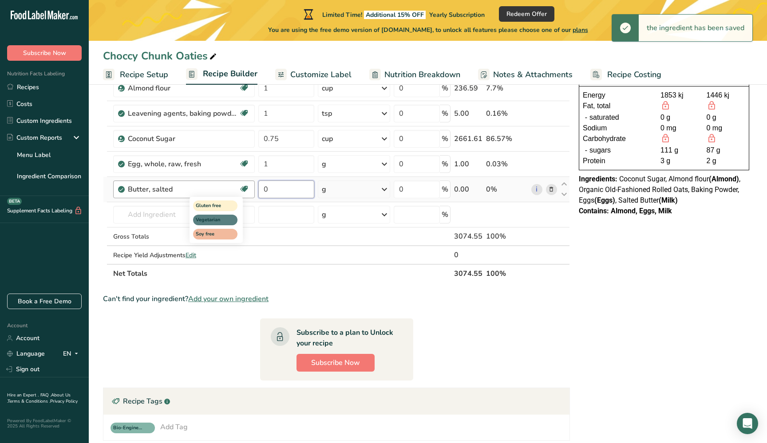
drag, startPoint x: 275, startPoint y: 190, endPoint x: 245, endPoint y: 185, distance: 30.6
click at [245, 185] on tr "Butter, salted Gluten free Vegetarian Soy free 0 g Portions 1 pat (1" sq, 1/3" …" at bounding box center [336, 189] width 466 height 25
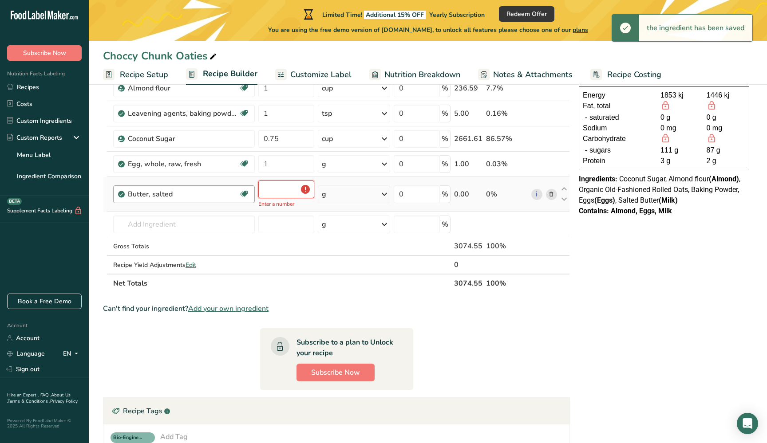
type input "0.5"
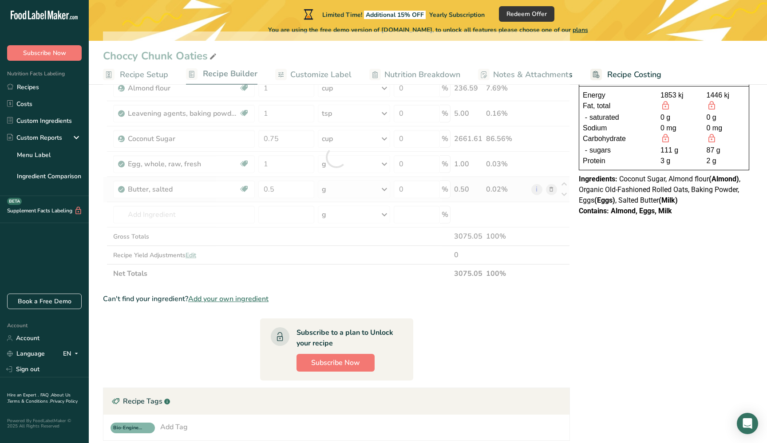
click at [356, 184] on div "Ingredient * Amount * Unit * Waste * .a-a{fill:#347362;}.b-a{fill:#fff;} Grams …" at bounding box center [336, 158] width 467 height 252
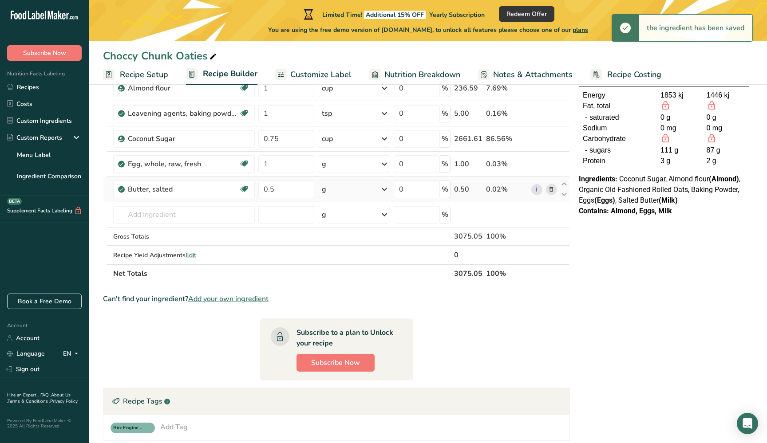
click at [371, 190] on div "g" at bounding box center [354, 190] width 72 height 18
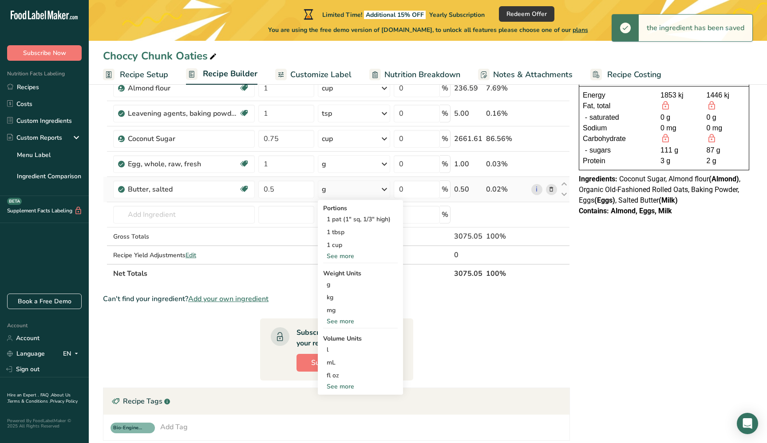
click at [349, 388] on div "See more" at bounding box center [360, 386] width 75 height 9
select select "22"
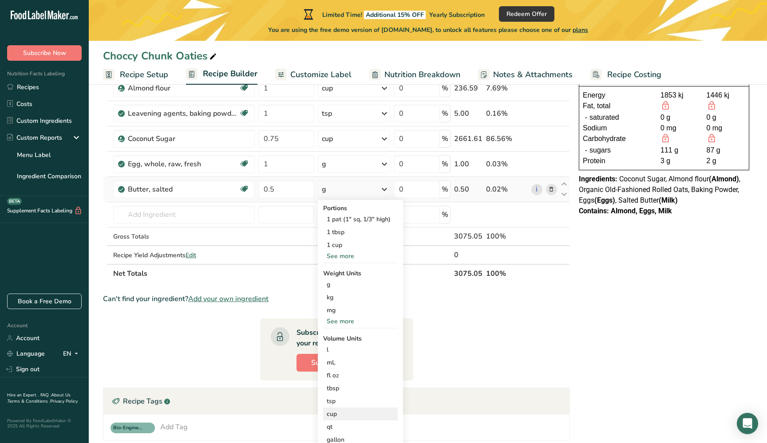
click at [339, 417] on div "cup" at bounding box center [360, 414] width 67 height 9
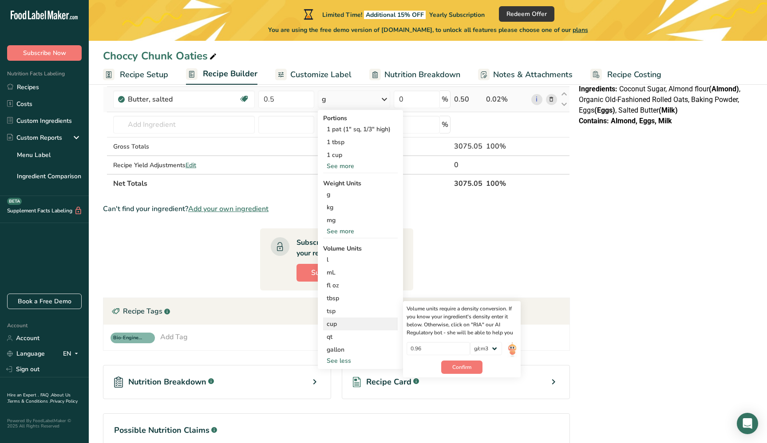
scroll to position [195, 0]
click at [459, 369] on span "Confirm" at bounding box center [461, 368] width 19 height 8
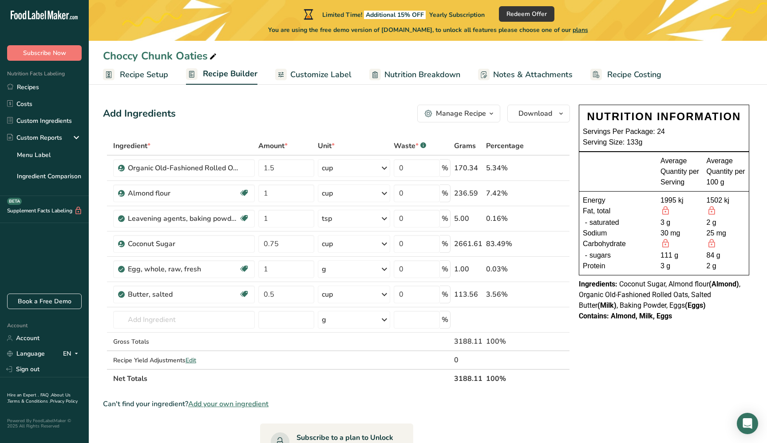
scroll to position [0, 0]
click at [180, 324] on input "text" at bounding box center [184, 320] width 142 height 18
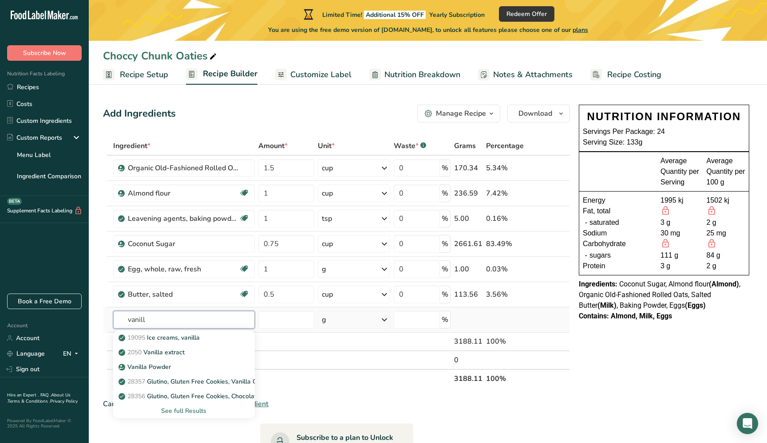
type input "vanilla"
drag, startPoint x: 179, startPoint y: 323, endPoint x: 175, endPoint y: 351, distance: 27.8
click at [175, 351] on p "2050 Vanilla extract" at bounding box center [152, 352] width 64 height 9
type input "Vanilla extract"
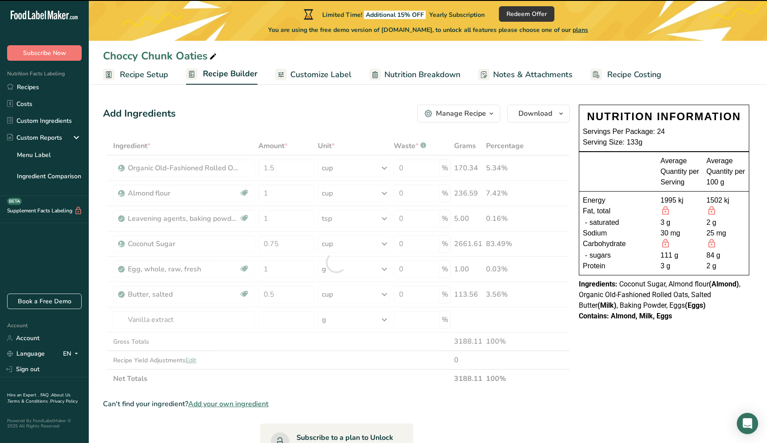
type input "0"
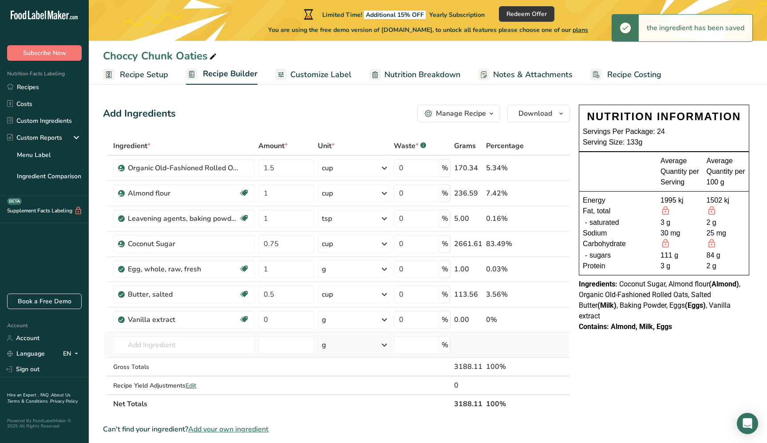
click at [384, 345] on icon at bounding box center [384, 345] width 11 height 16
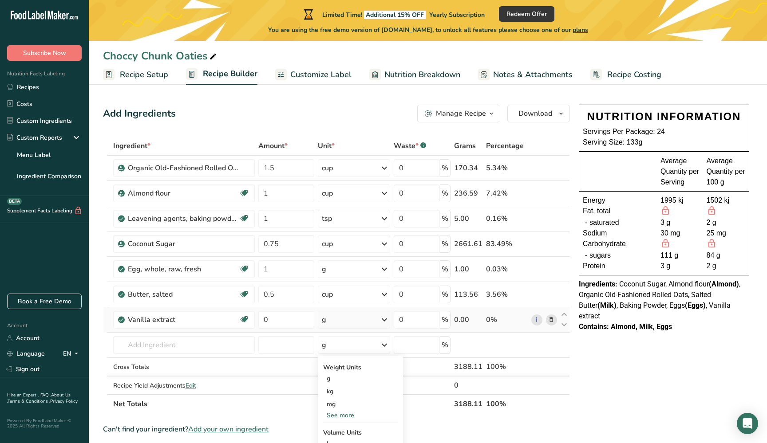
click at [382, 318] on icon at bounding box center [384, 320] width 11 height 16
click at [355, 348] on div "1 tsp" at bounding box center [360, 350] width 75 height 13
click at [162, 344] on input "text" at bounding box center [184, 345] width 142 height 18
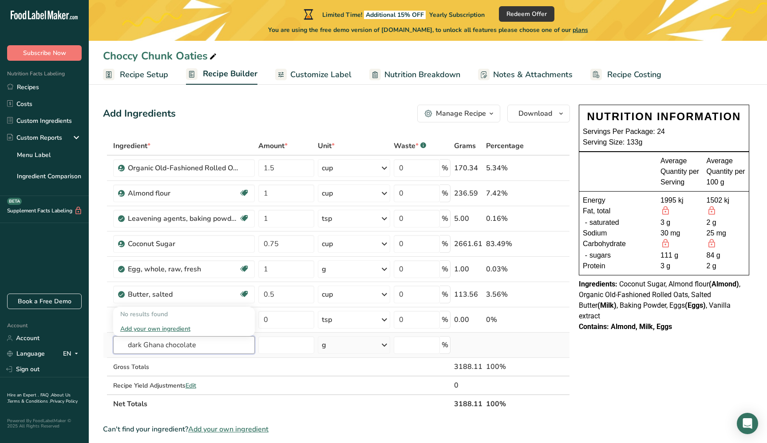
type input "dark Ghana chocolate"
click at [156, 348] on input "text" at bounding box center [184, 345] width 142 height 18
type input "Dark Ghana chocolate"
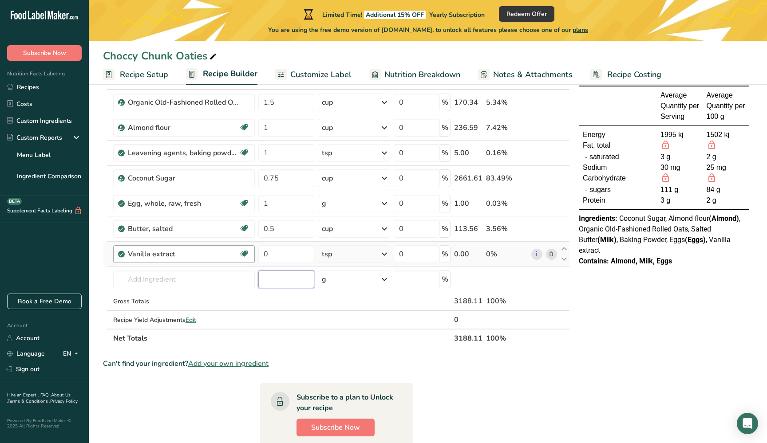
scroll to position [72, 0]
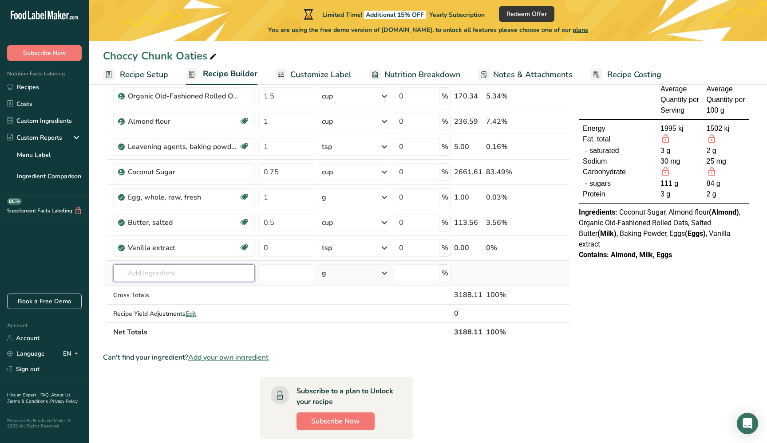
click at [184, 271] on input "text" at bounding box center [184, 274] width 142 height 18
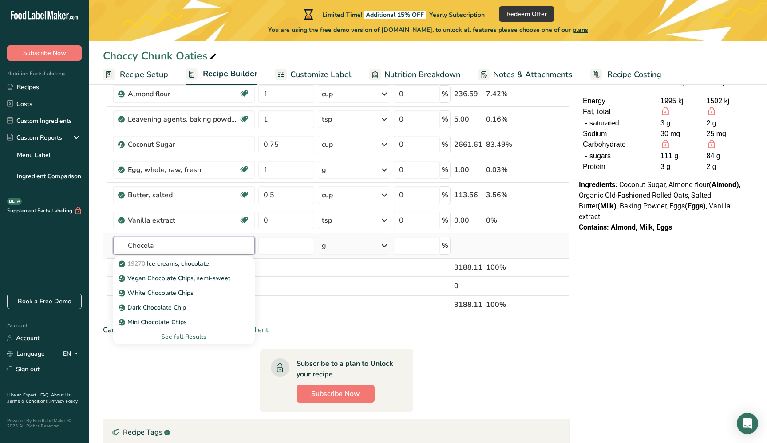
scroll to position [99, 0]
type input "Chocola"
click at [182, 336] on div "See full Results" at bounding box center [183, 336] width 127 height 9
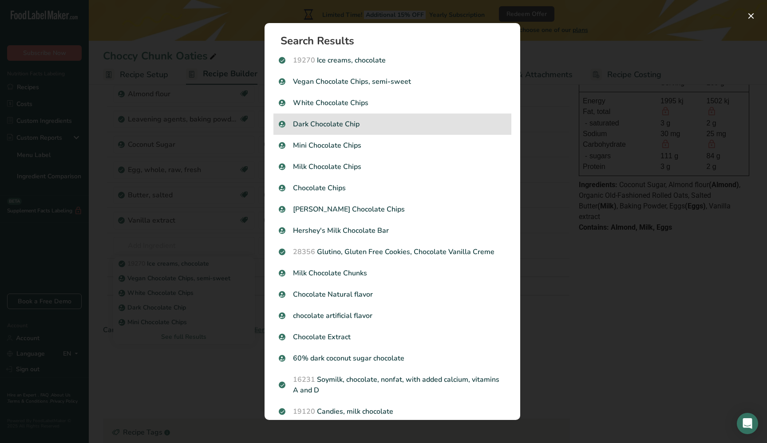
click at [333, 128] on p "Dark Chocolate Chip" at bounding box center [392, 124] width 227 height 11
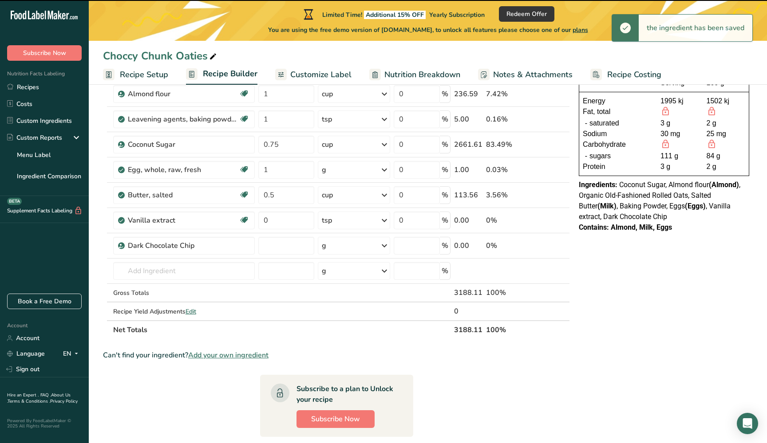
type input "0"
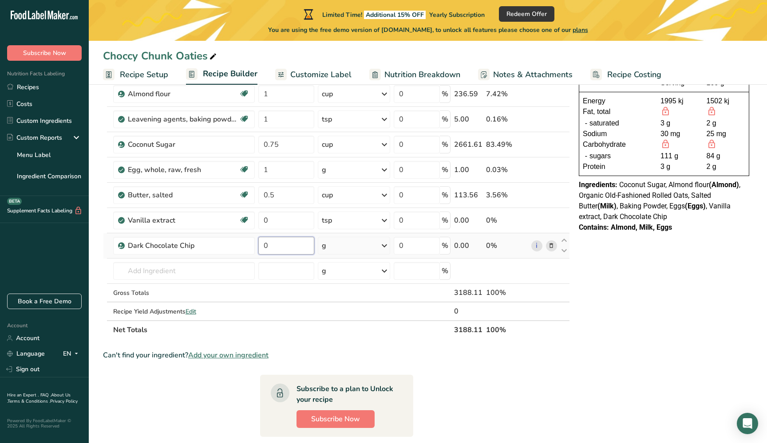
click at [282, 246] on input "0" at bounding box center [286, 246] width 56 height 18
drag, startPoint x: 282, startPoint y: 246, endPoint x: 231, endPoint y: 241, distance: 51.8
click at [231, 241] on tr "Dark Chocolate Chip 0 g Weight Units g kg mg See more Volume Units l Volume uni…" at bounding box center [336, 245] width 466 height 25
type input "150"
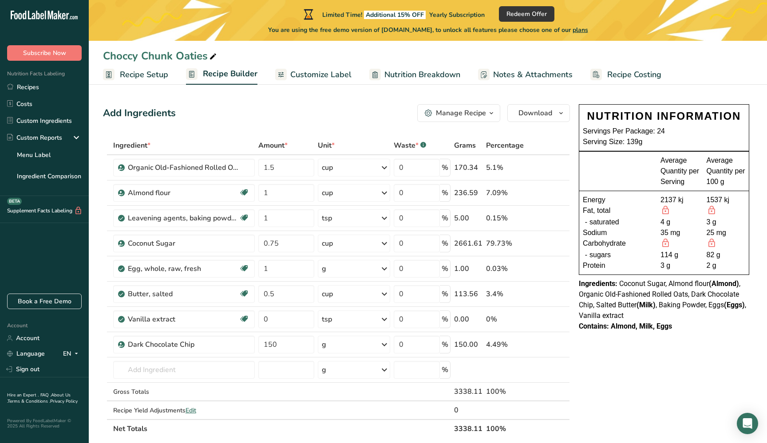
scroll to position [1, 0]
click at [290, 243] on input "0.75" at bounding box center [286, 243] width 56 height 18
drag, startPoint x: 277, startPoint y: 241, endPoint x: 241, endPoint y: 237, distance: 37.2
click at [241, 237] on tr "Coconut Sugar 0.75 cup Portions 1 Teaspoon Weight Units g kg mg See more Volume…" at bounding box center [336, 242] width 466 height 25
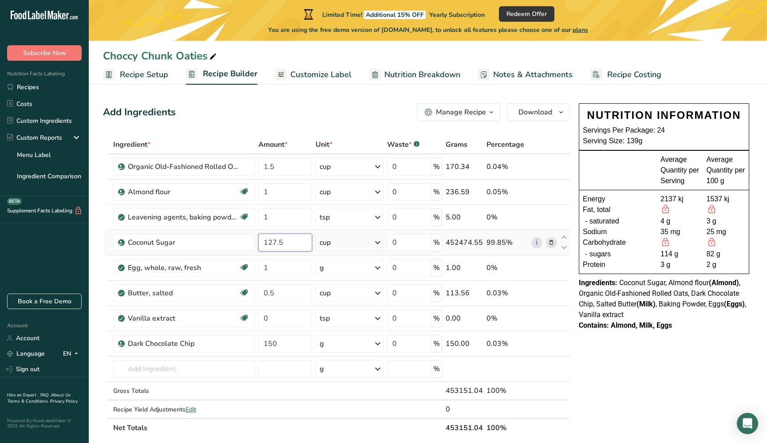
type input "127.5"
click at [356, 245] on div "Ingredient * Amount * Unit * Waste * .a-a{fill:#347362;}.b-a{fill:#fff;} Grams …" at bounding box center [336, 286] width 467 height 302
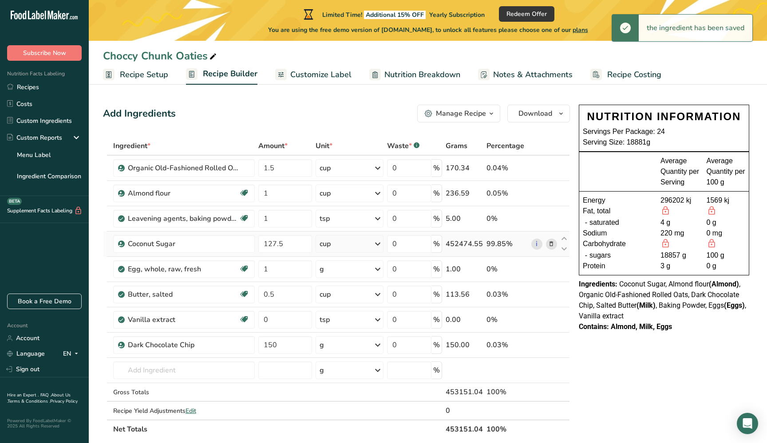
scroll to position [2, 0]
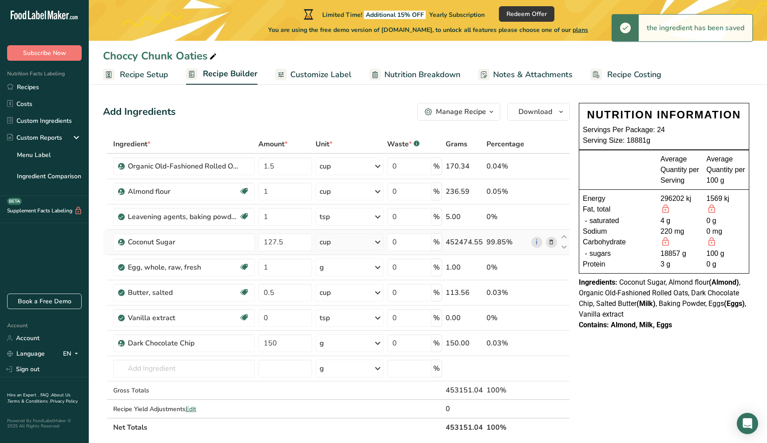
click at [378, 244] on icon at bounding box center [377, 242] width 11 height 16
click at [336, 303] on div "g" at bounding box center [358, 302] width 75 height 13
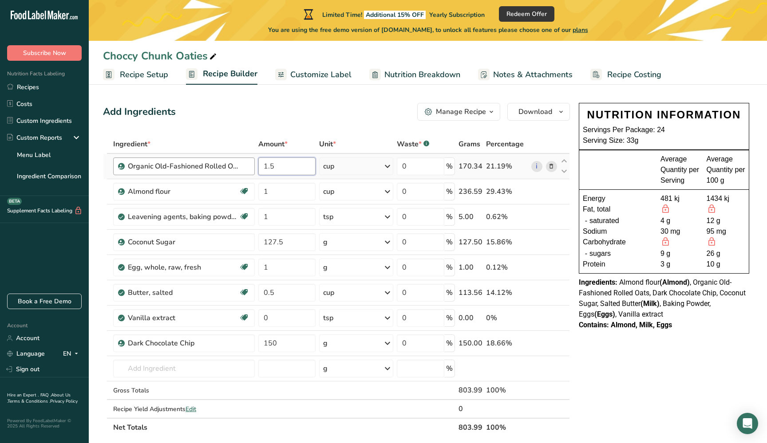
drag, startPoint x: 278, startPoint y: 168, endPoint x: 252, endPoint y: 165, distance: 26.4
click at [252, 165] on tr "Organic Old-Fashioned Rolled Oats 1.5 cup Weight Units g kg mg See more Volume …" at bounding box center [336, 166] width 466 height 25
type input "150"
click at [354, 163] on div "Ingredient * Amount * Unit * Waste * .a-a{fill:#347362;}.b-a{fill:#fff;} Grams …" at bounding box center [336, 286] width 467 height 302
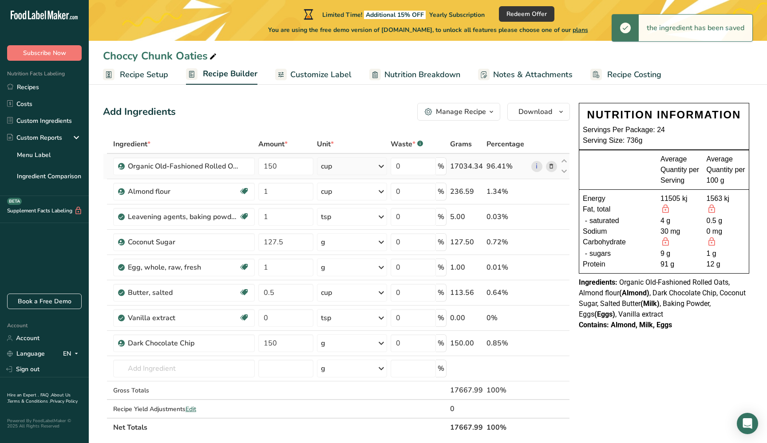
click at [383, 165] on icon at bounding box center [381, 166] width 11 height 16
click at [352, 200] on div "g" at bounding box center [359, 200] width 75 height 13
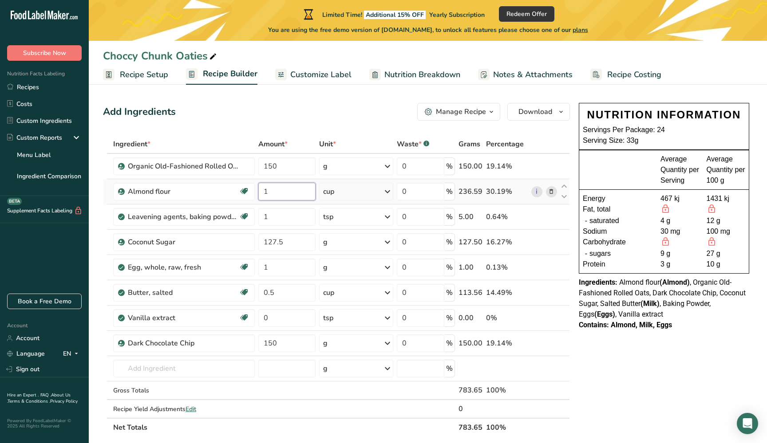
click at [271, 190] on input "1" at bounding box center [286, 192] width 57 height 18
type input "120"
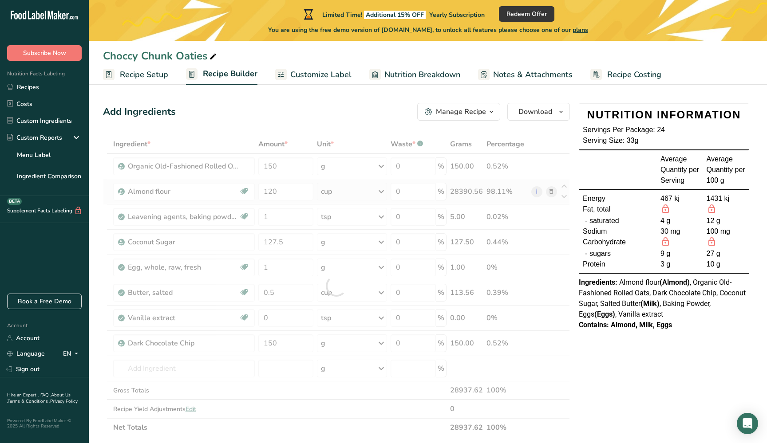
click at [354, 192] on div "Ingredient * Amount * Unit * Waste * .a-a{fill:#347362;}.b-a{fill:#fff;} Grams …" at bounding box center [336, 286] width 467 height 302
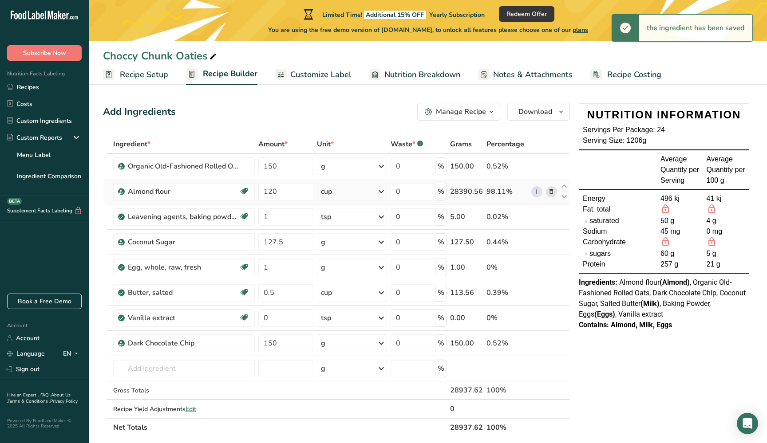
click at [374, 193] on div "cup" at bounding box center [352, 192] width 70 height 18
click at [338, 229] on div "g" at bounding box center [359, 225] width 75 height 13
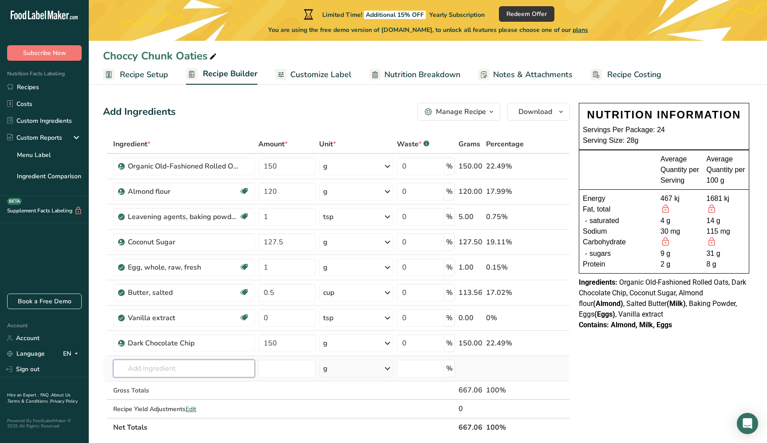
click at [184, 372] on input "text" at bounding box center [184, 369] width 142 height 18
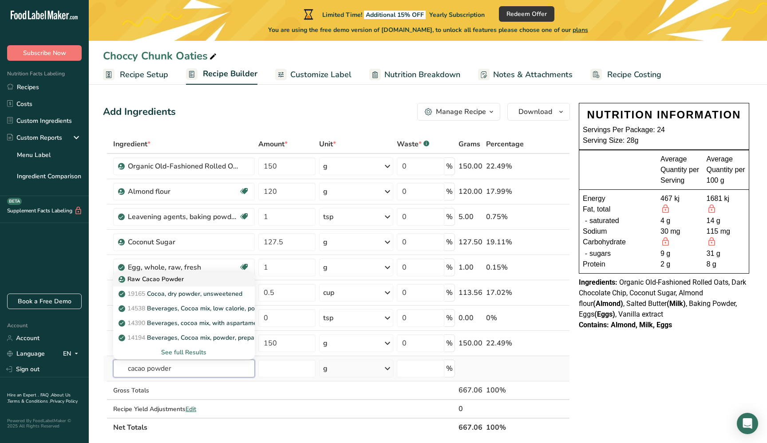
type input "cacao powder"
click at [164, 277] on p "Raw Cacao Powder" at bounding box center [151, 279] width 63 height 9
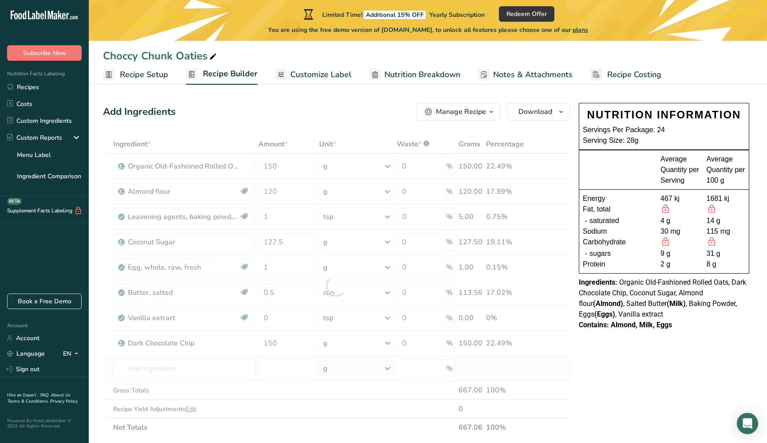
type input "Raw Cacao Powder"
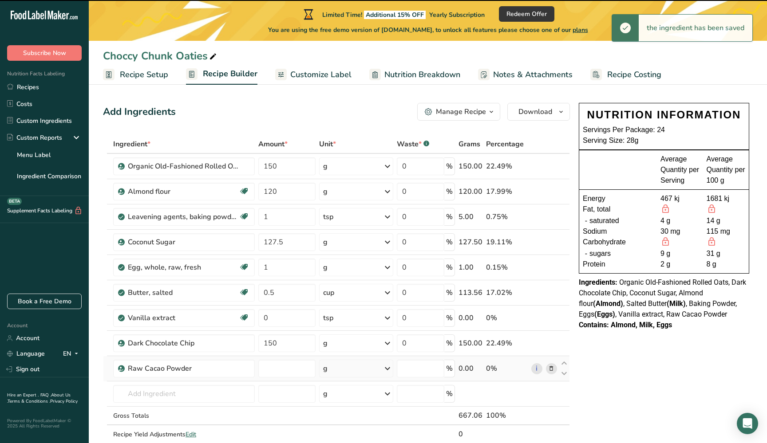
type input "0"
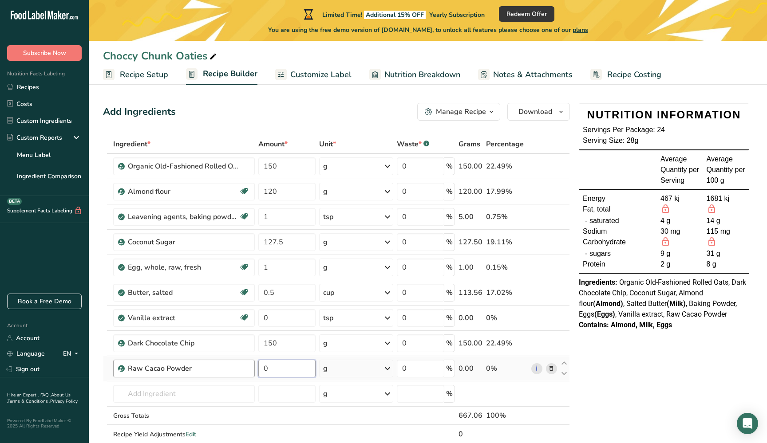
drag, startPoint x: 251, startPoint y: 364, endPoint x: 232, endPoint y: 361, distance: 19.3
click at [232, 361] on tr "Raw Cacao Powder 0 g Weight Units g kg mg See more Volume Units l Volume units …" at bounding box center [336, 368] width 466 height 25
type input "40"
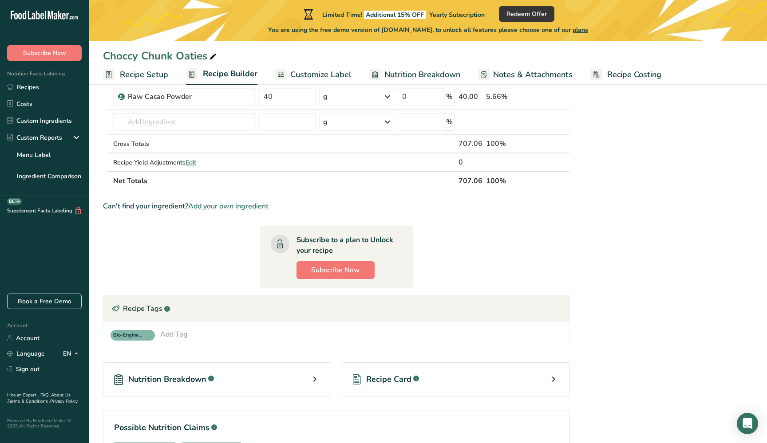
scroll to position [274, 0]
click at [323, 269] on span "Subscribe Now" at bounding box center [335, 270] width 49 height 11
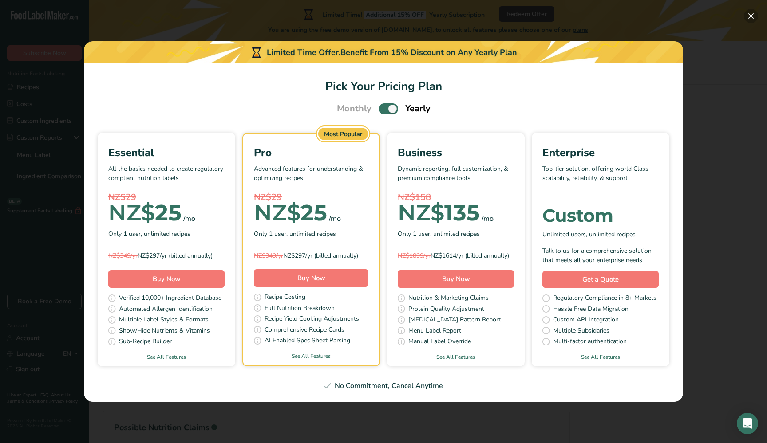
click at [751, 15] on button "Pick Your Pricing Plan Modal" at bounding box center [751, 16] width 14 height 14
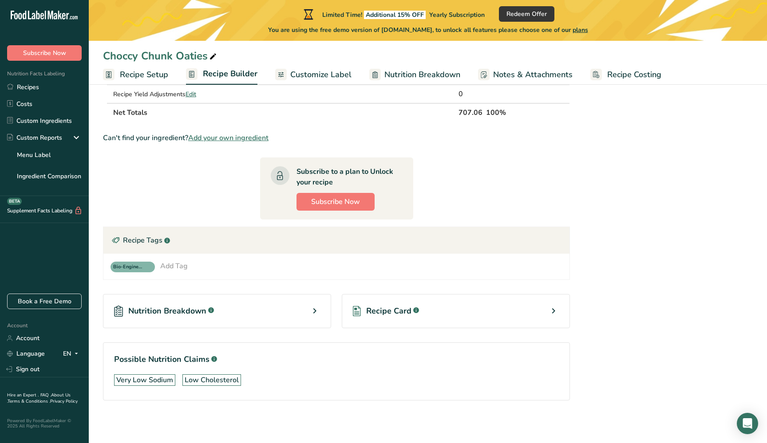
scroll to position [342, 0]
click at [550, 308] on icon at bounding box center [553, 311] width 11 height 16
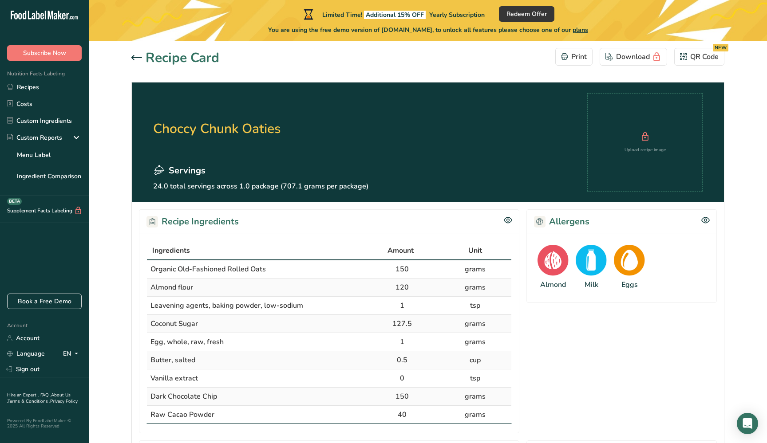
scroll to position [0, 1]
